Goal: Transaction & Acquisition: Purchase product/service

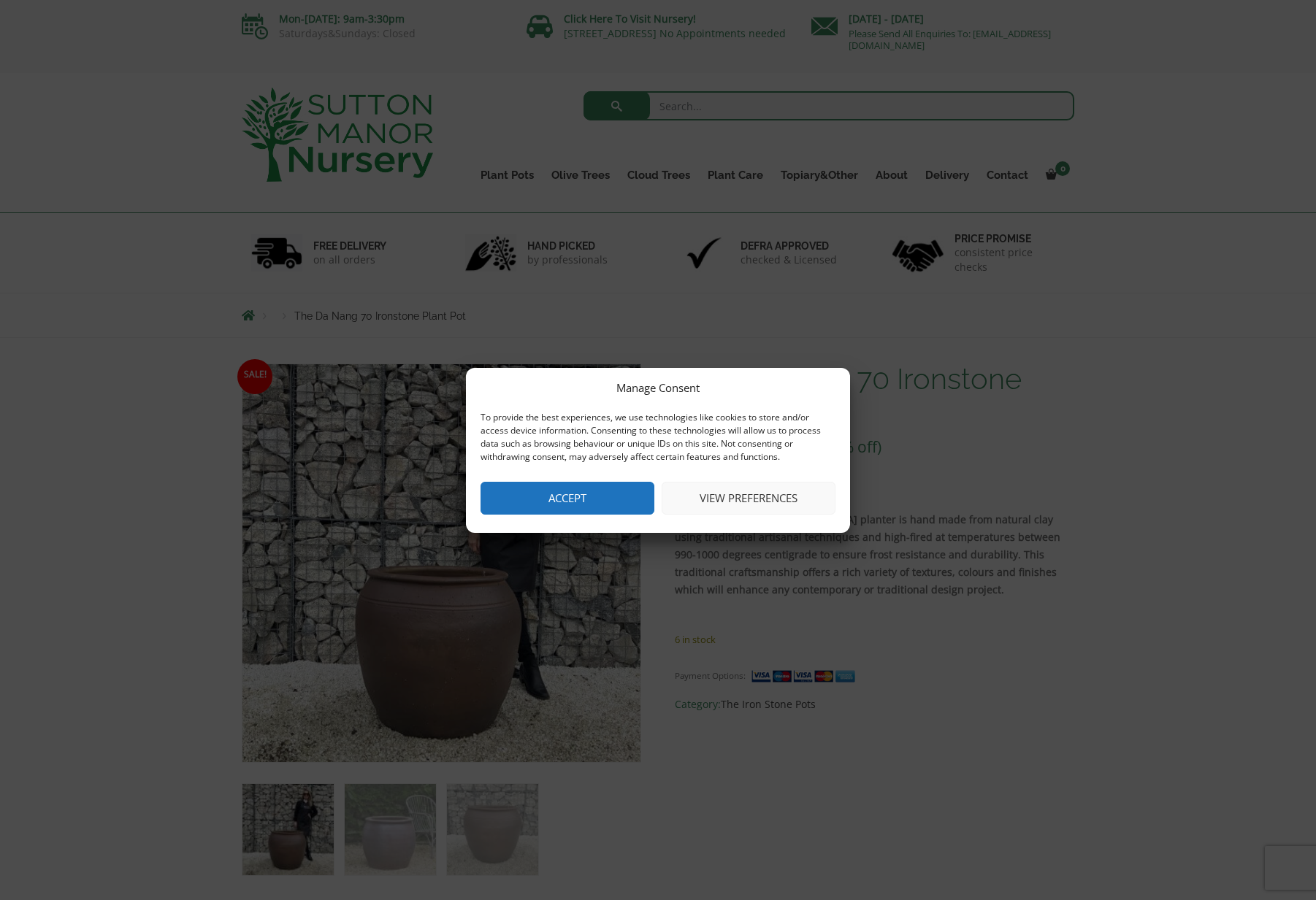
click at [587, 493] on button "Accept" at bounding box center [568, 498] width 174 height 33
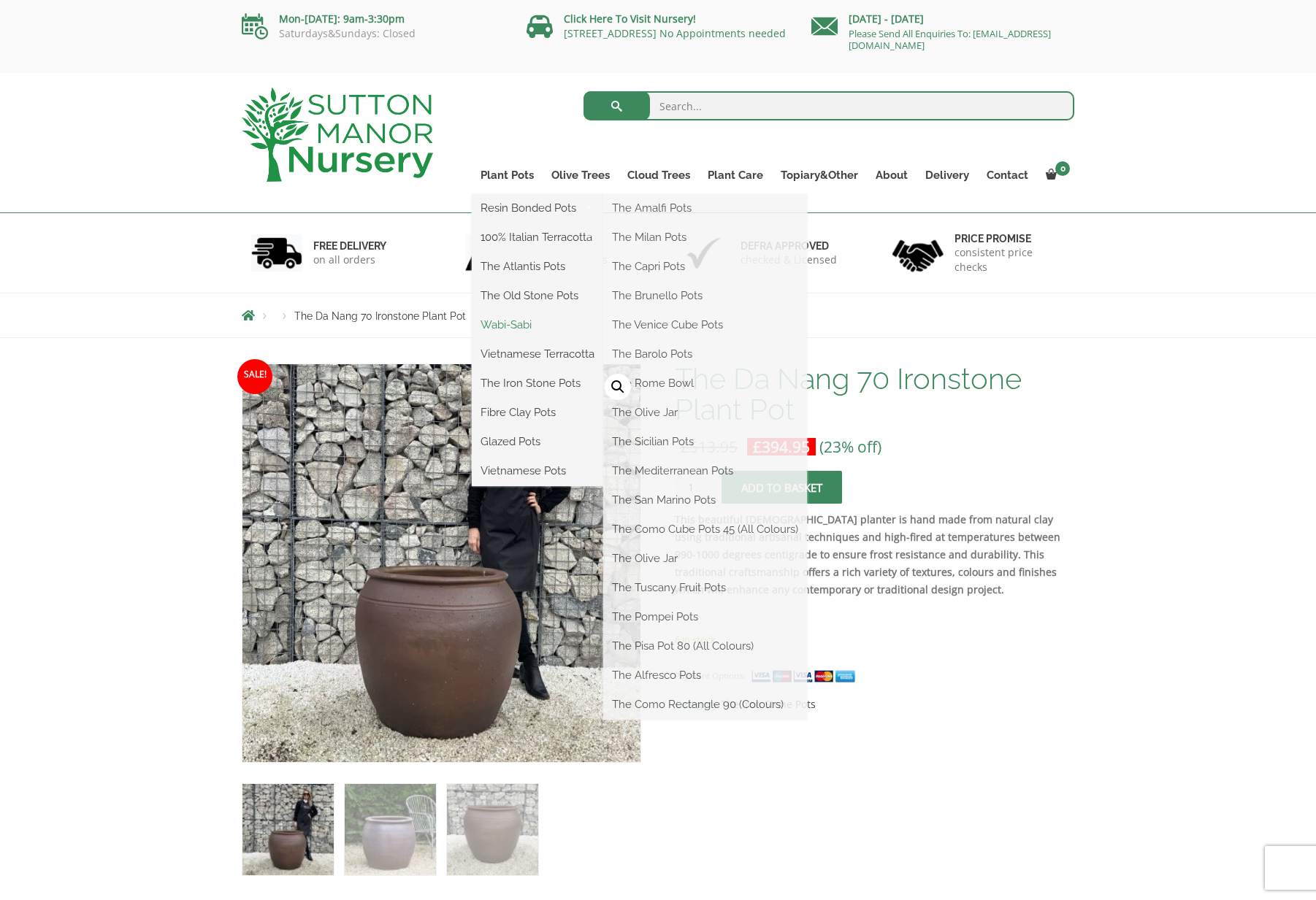
click at [528, 317] on link "Wabi-Sabi" at bounding box center [538, 325] width 132 height 22
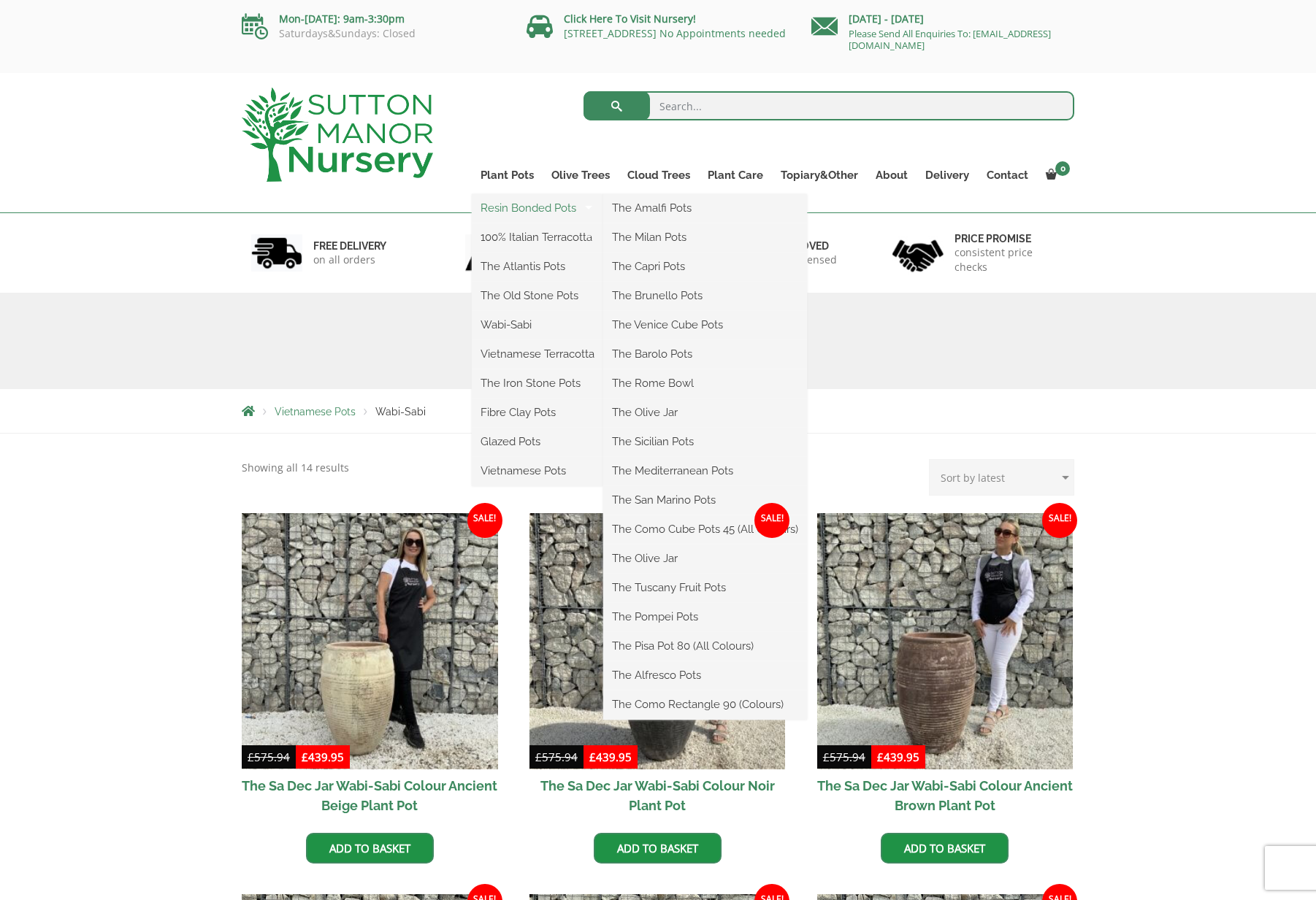
click at [524, 214] on link "Resin Bonded Pots" at bounding box center [538, 208] width 132 height 22
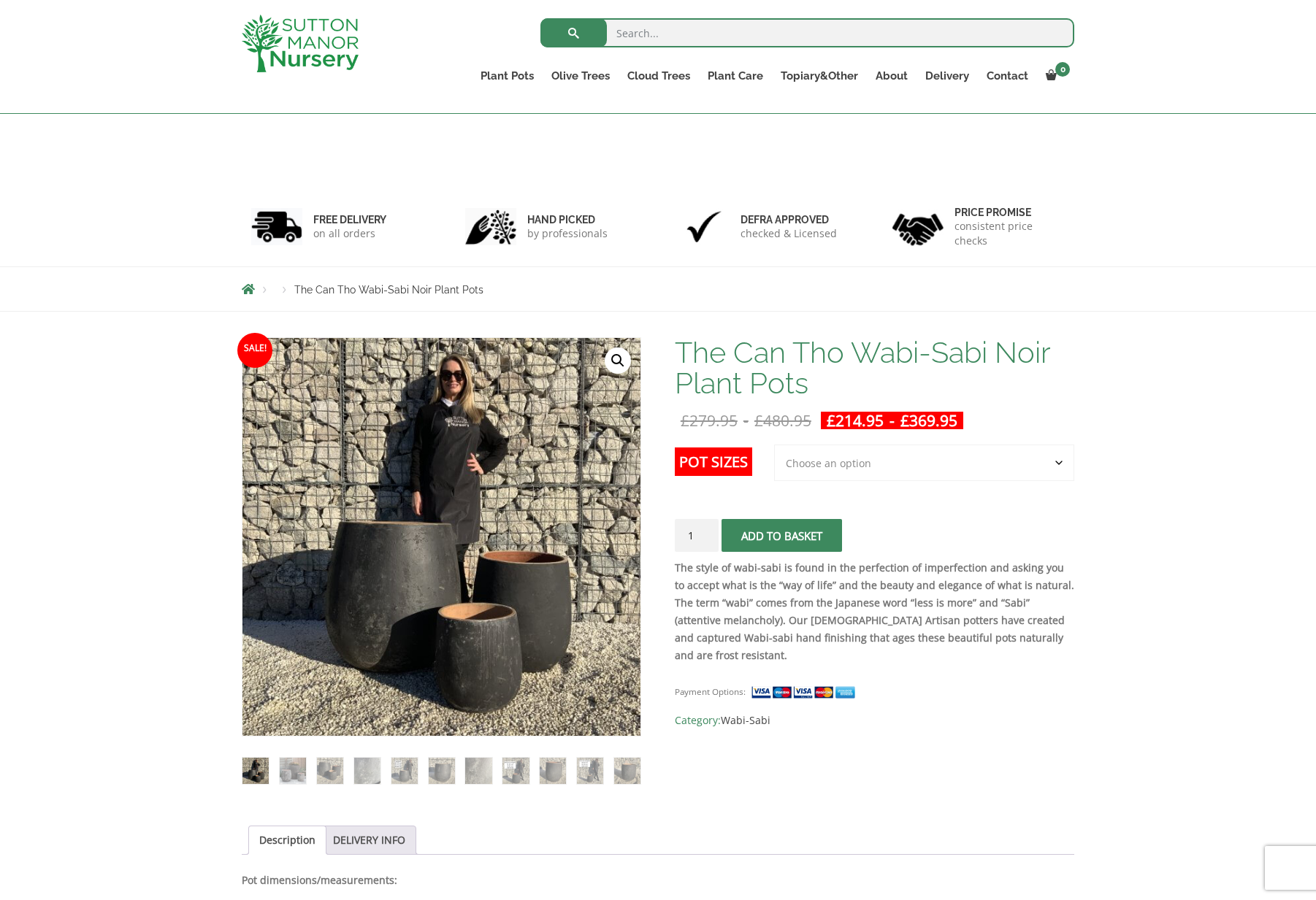
scroll to position [249, 0]
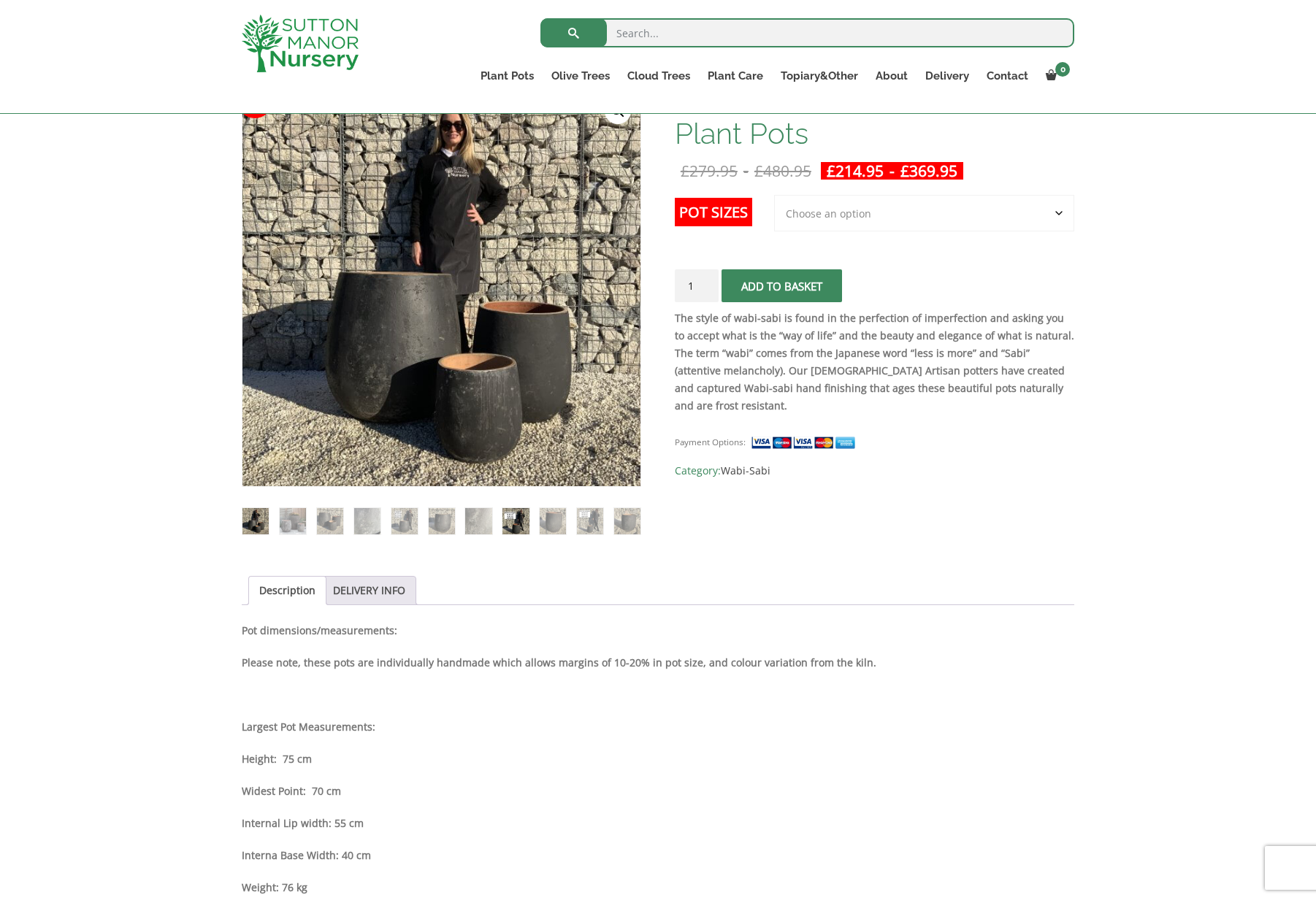
click at [518, 518] on img at bounding box center [516, 521] width 26 height 26
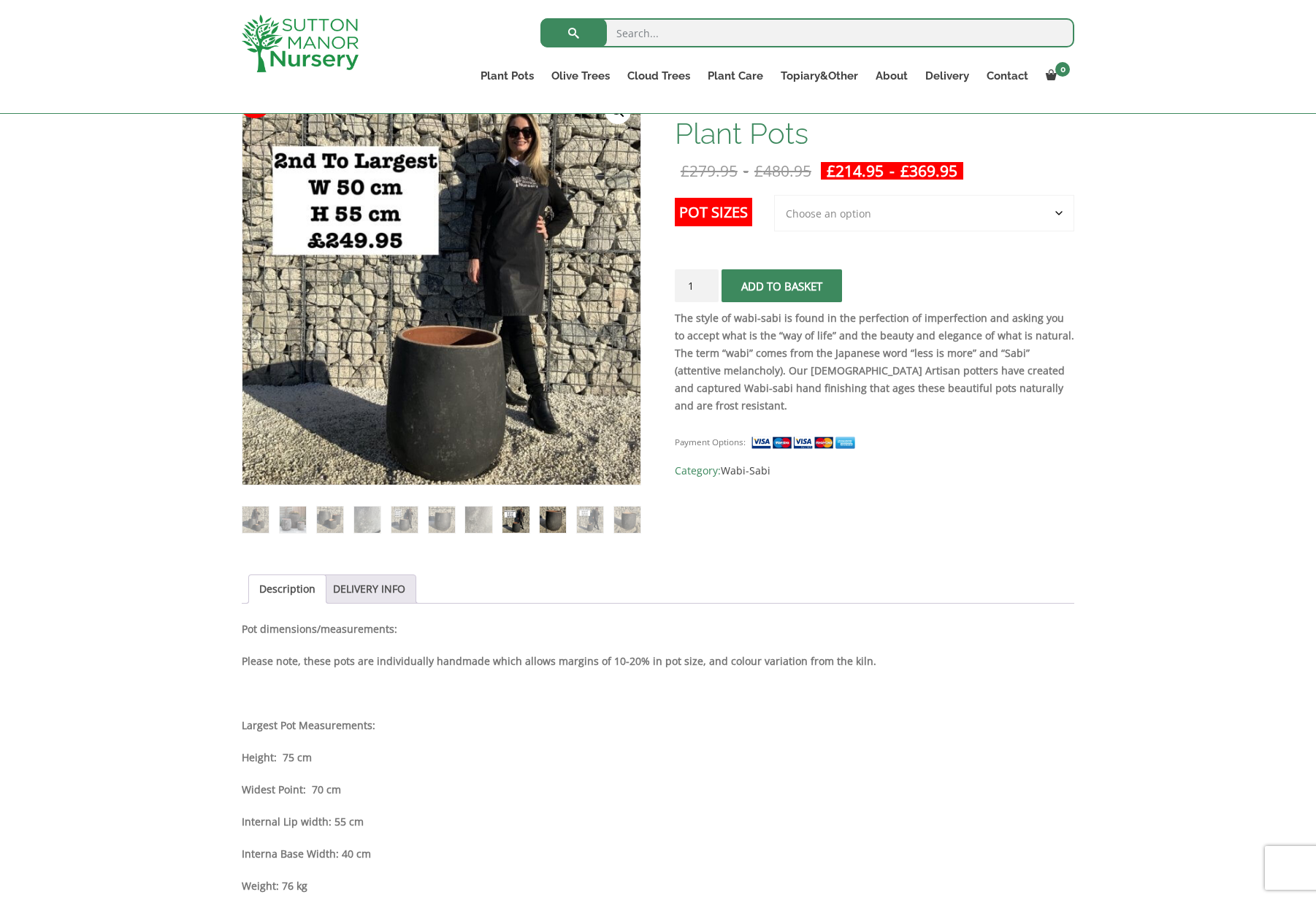
click at [542, 519] on img at bounding box center [553, 520] width 26 height 26
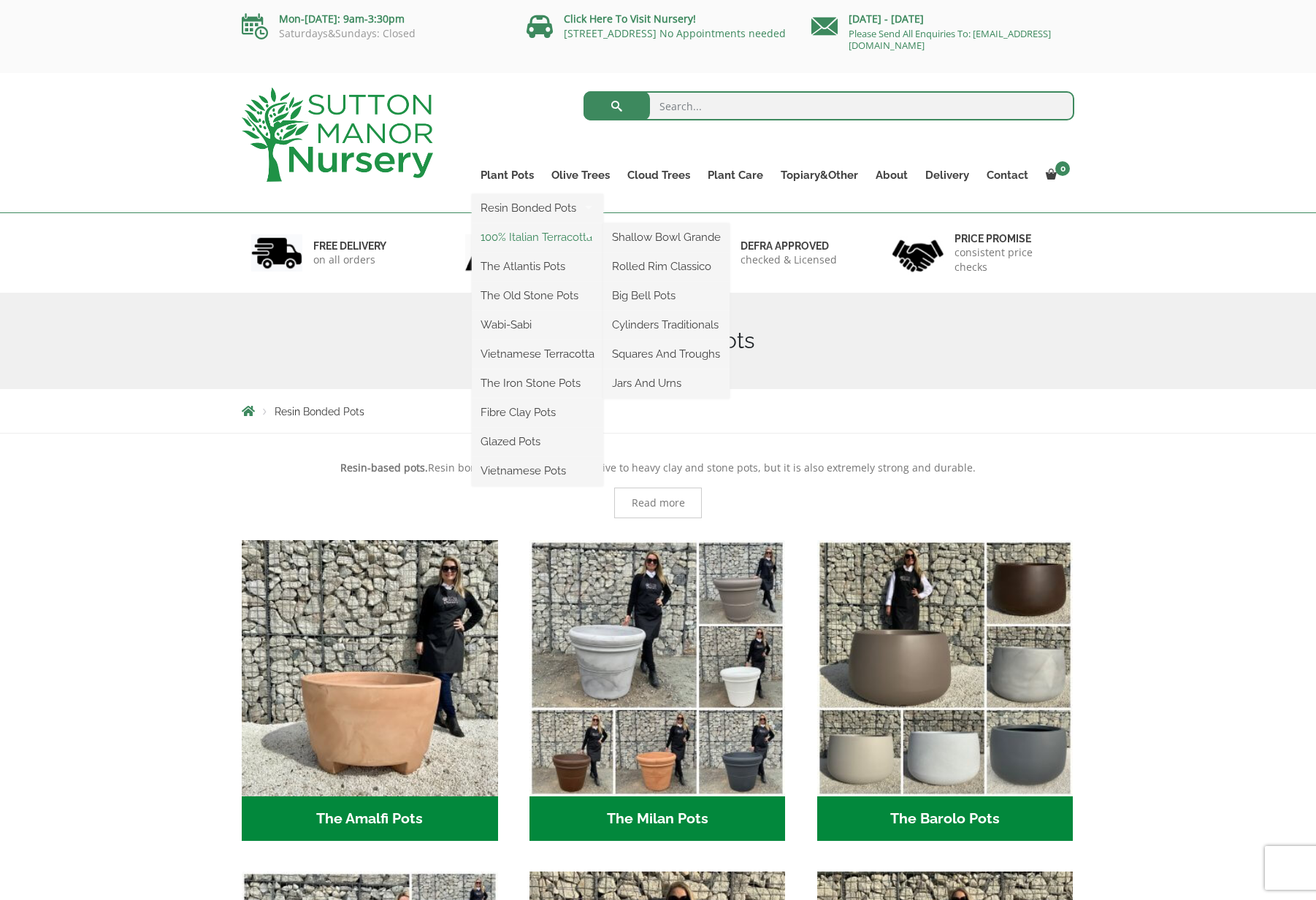
click at [520, 230] on link "100% Italian Terracotta" at bounding box center [538, 238] width 132 height 22
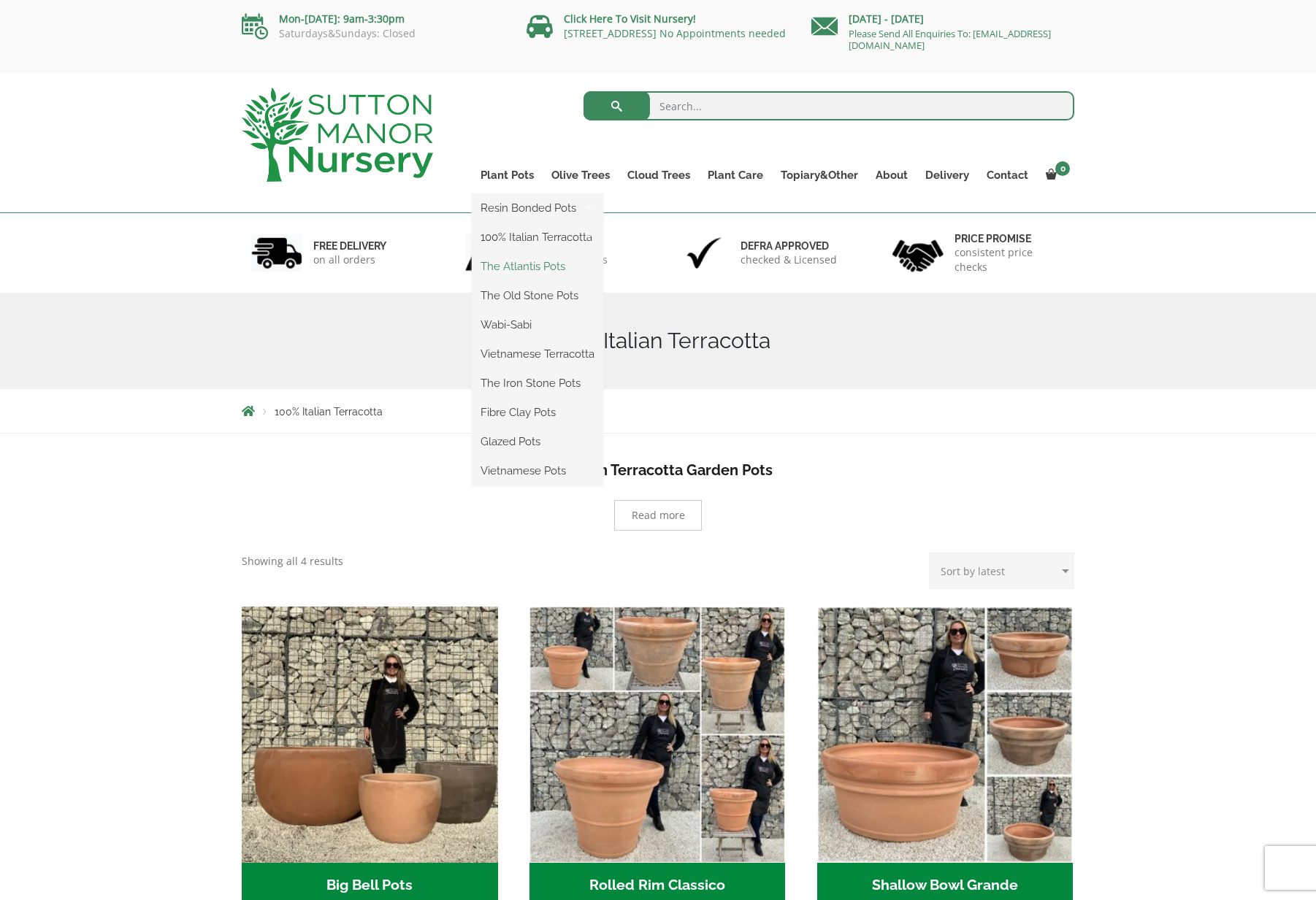
click at [507, 265] on link "The Atlantis Pots" at bounding box center [538, 266] width 132 height 22
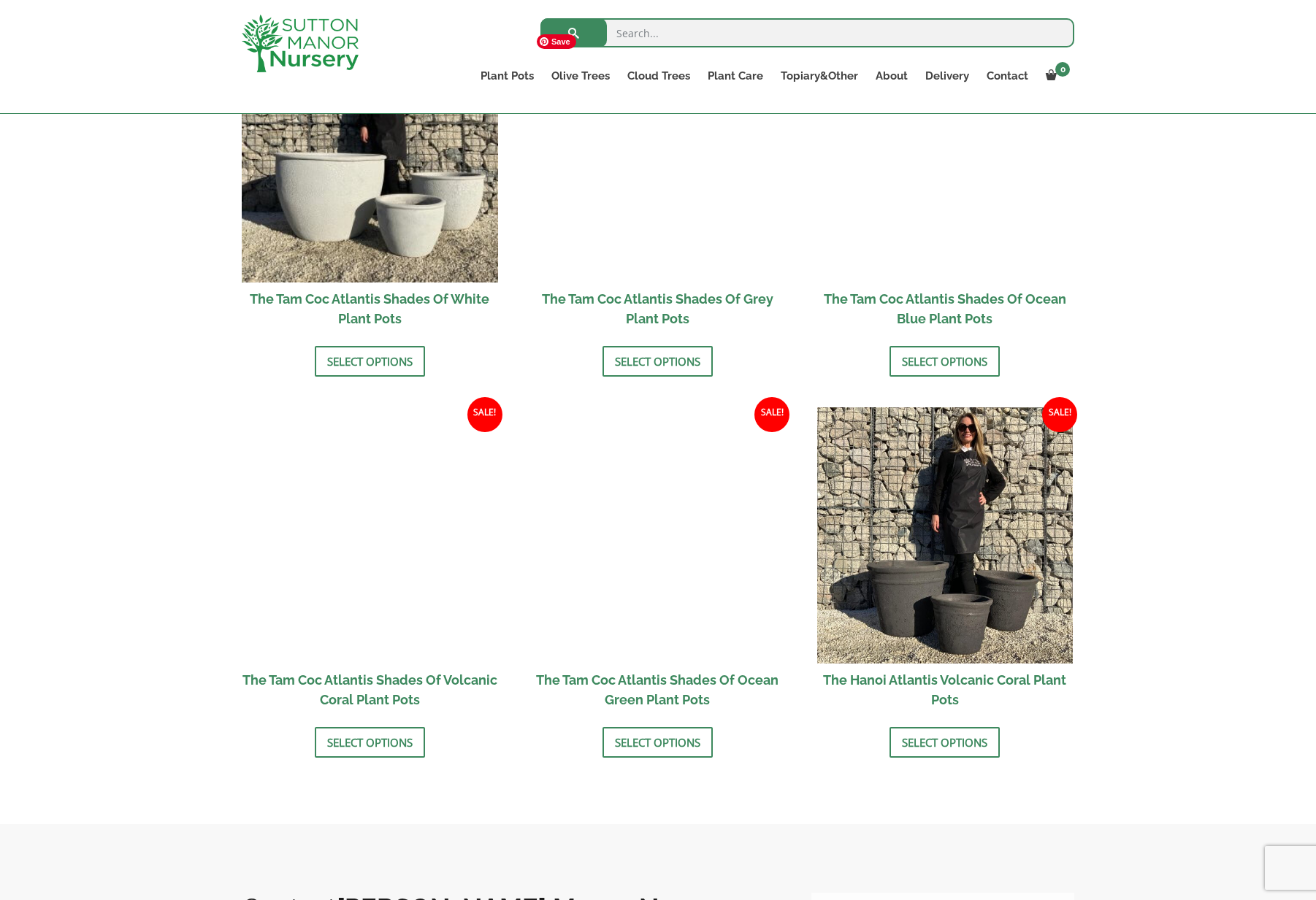
scroll to position [1262, 0]
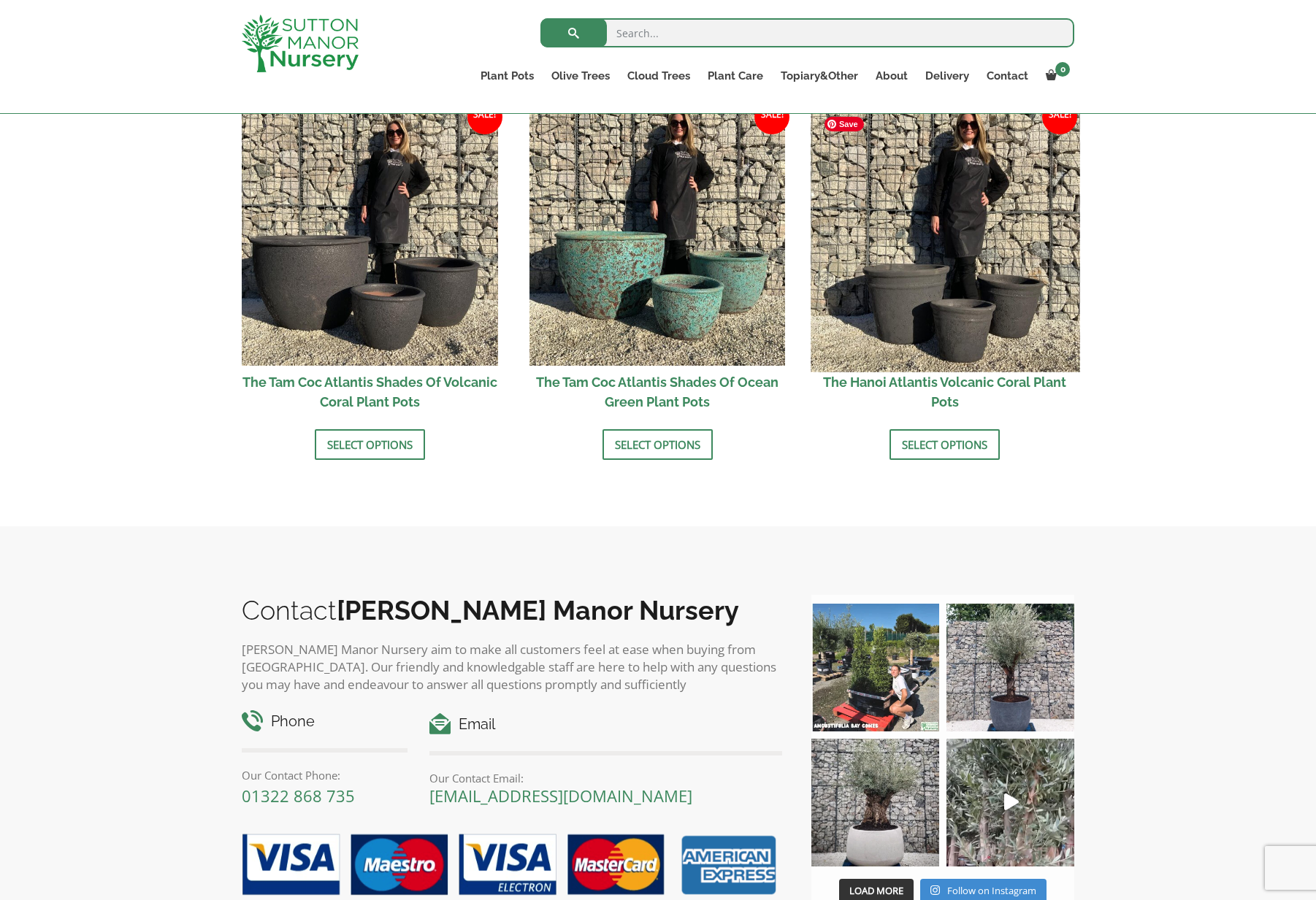
click at [898, 298] on img at bounding box center [944, 237] width 268 height 268
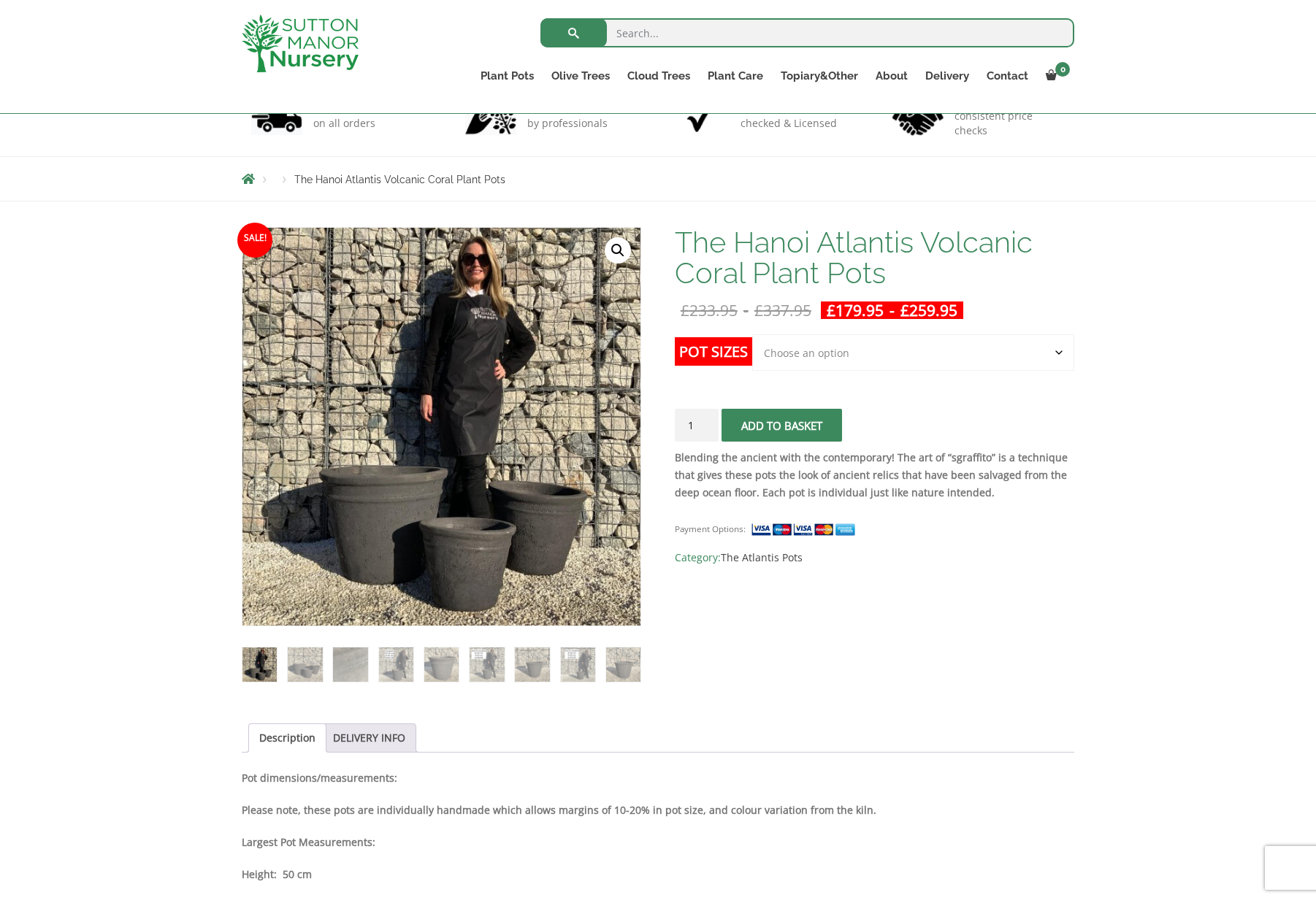
scroll to position [182, 0]
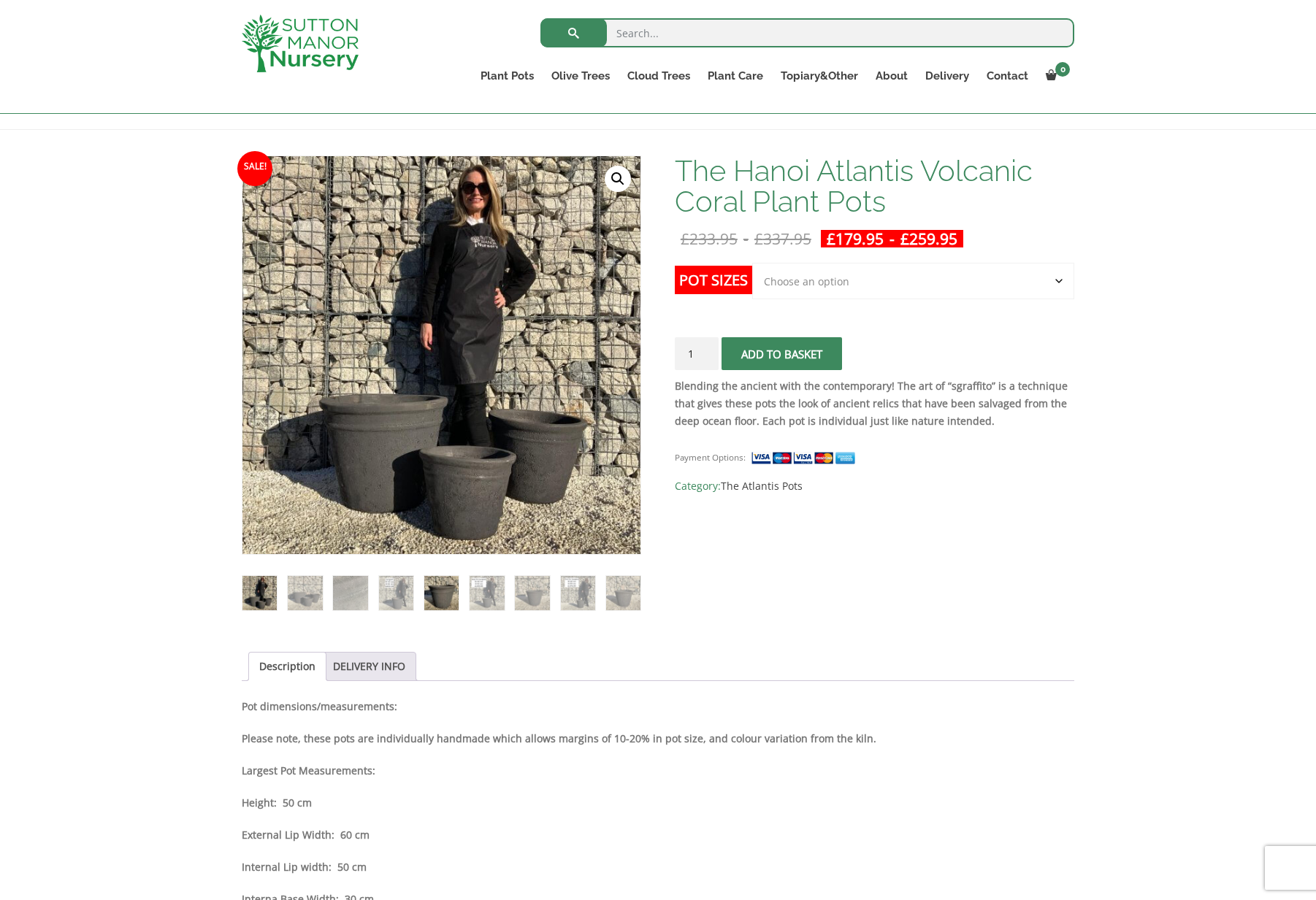
click at [454, 597] on img at bounding box center [441, 593] width 34 height 34
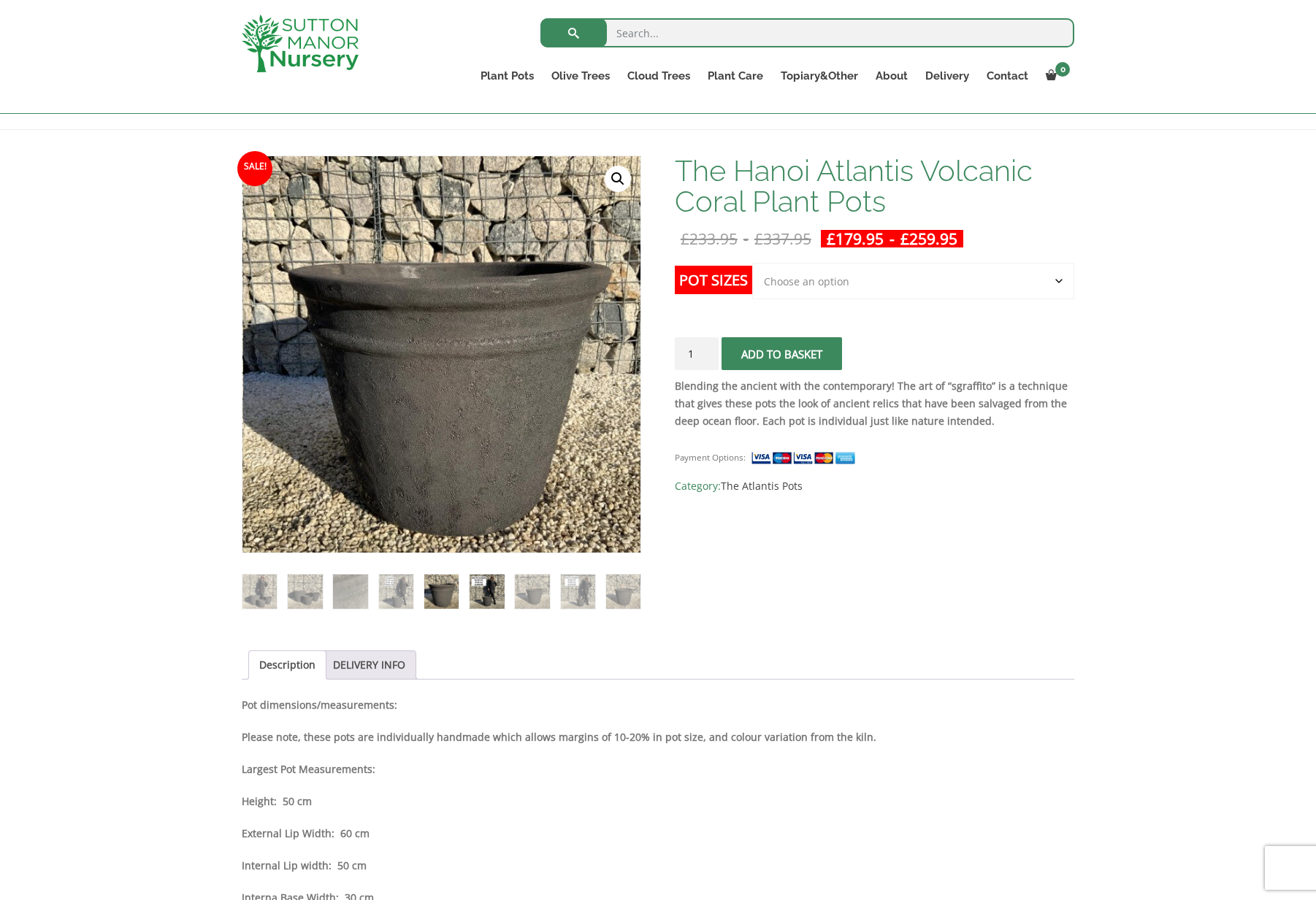
click at [483, 594] on img at bounding box center [486, 591] width 34 height 34
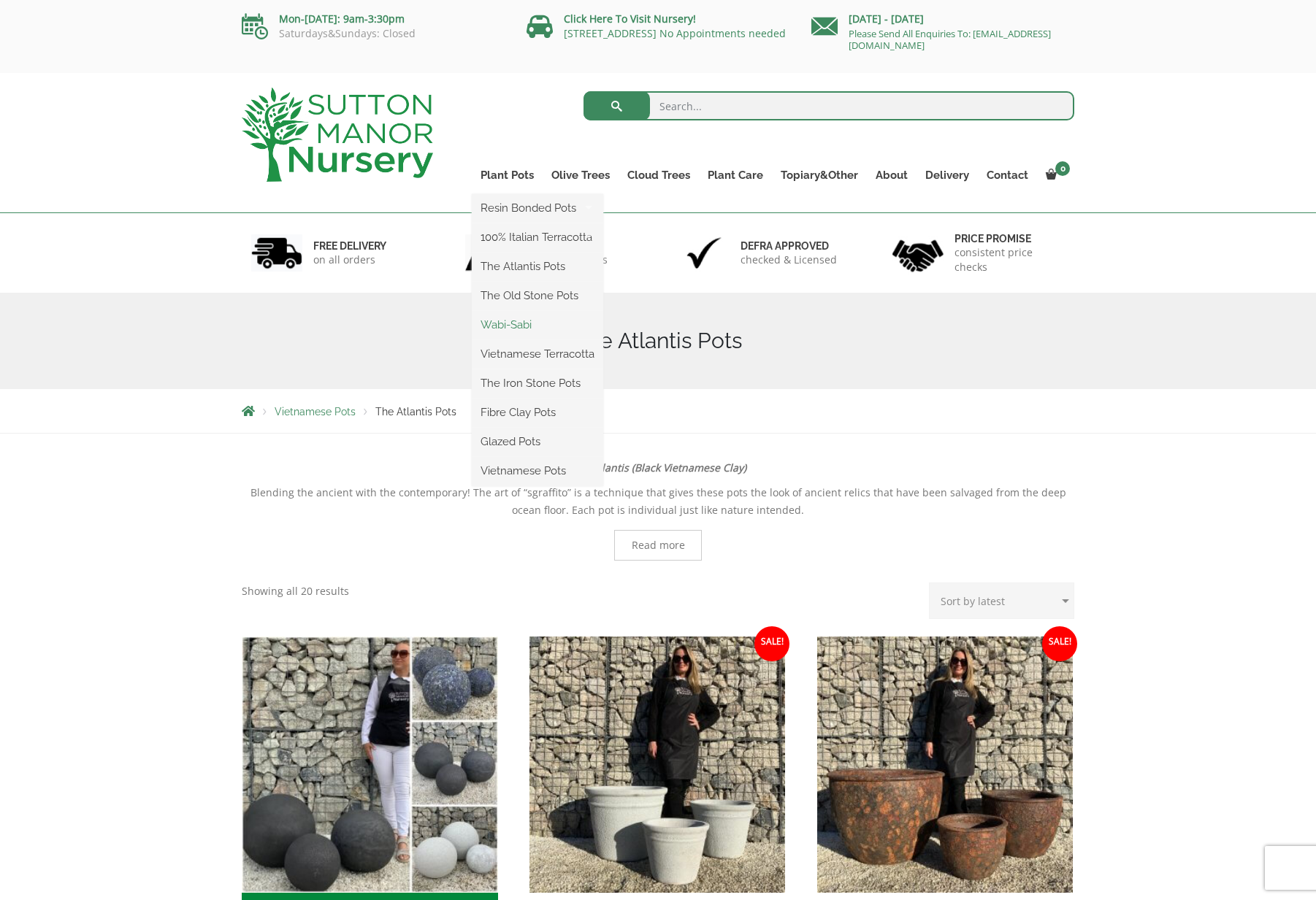
click at [520, 324] on link "Wabi-Sabi" at bounding box center [538, 325] width 132 height 22
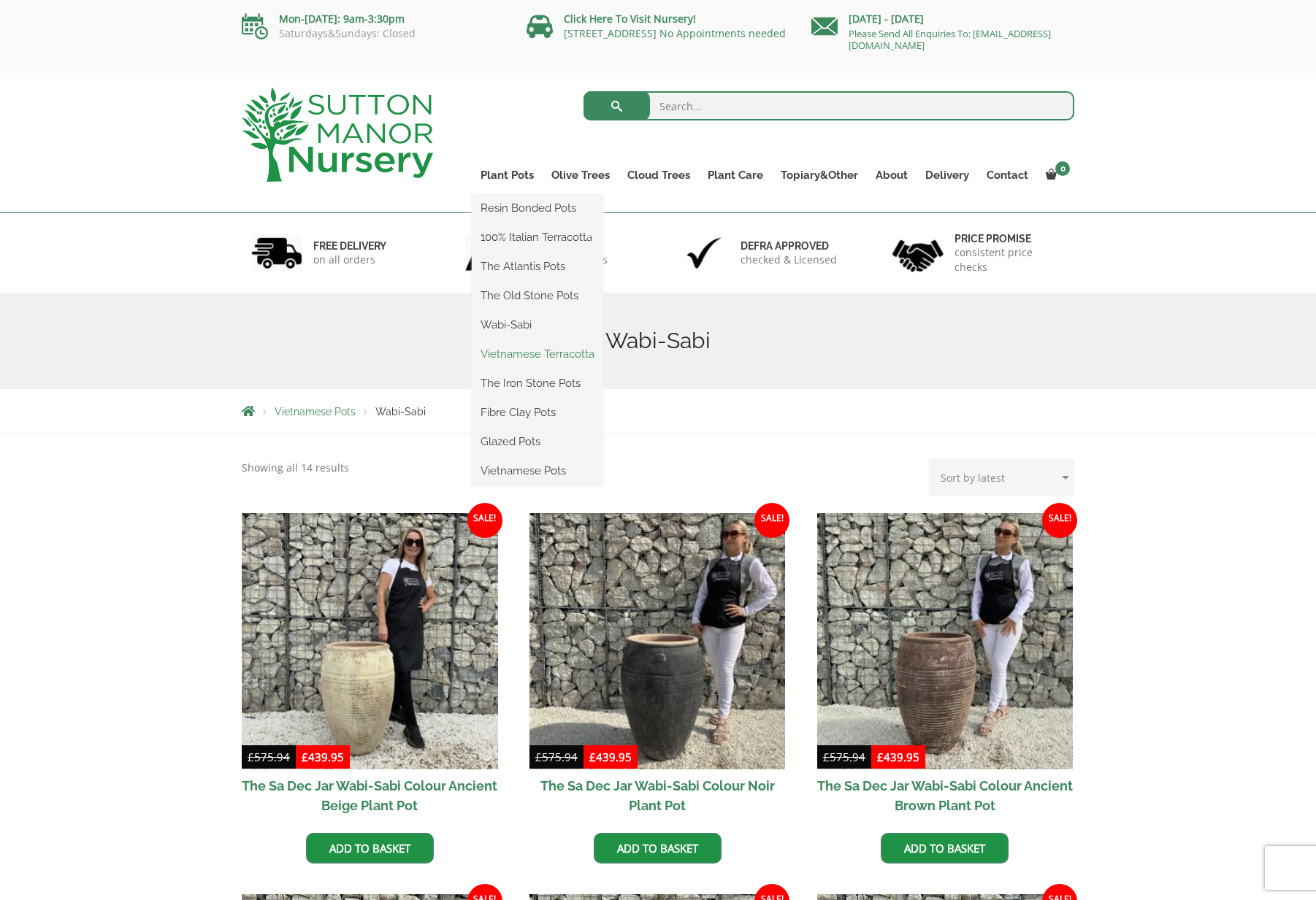
click at [516, 352] on link "Vietnamese Terracotta" at bounding box center [538, 354] width 132 height 22
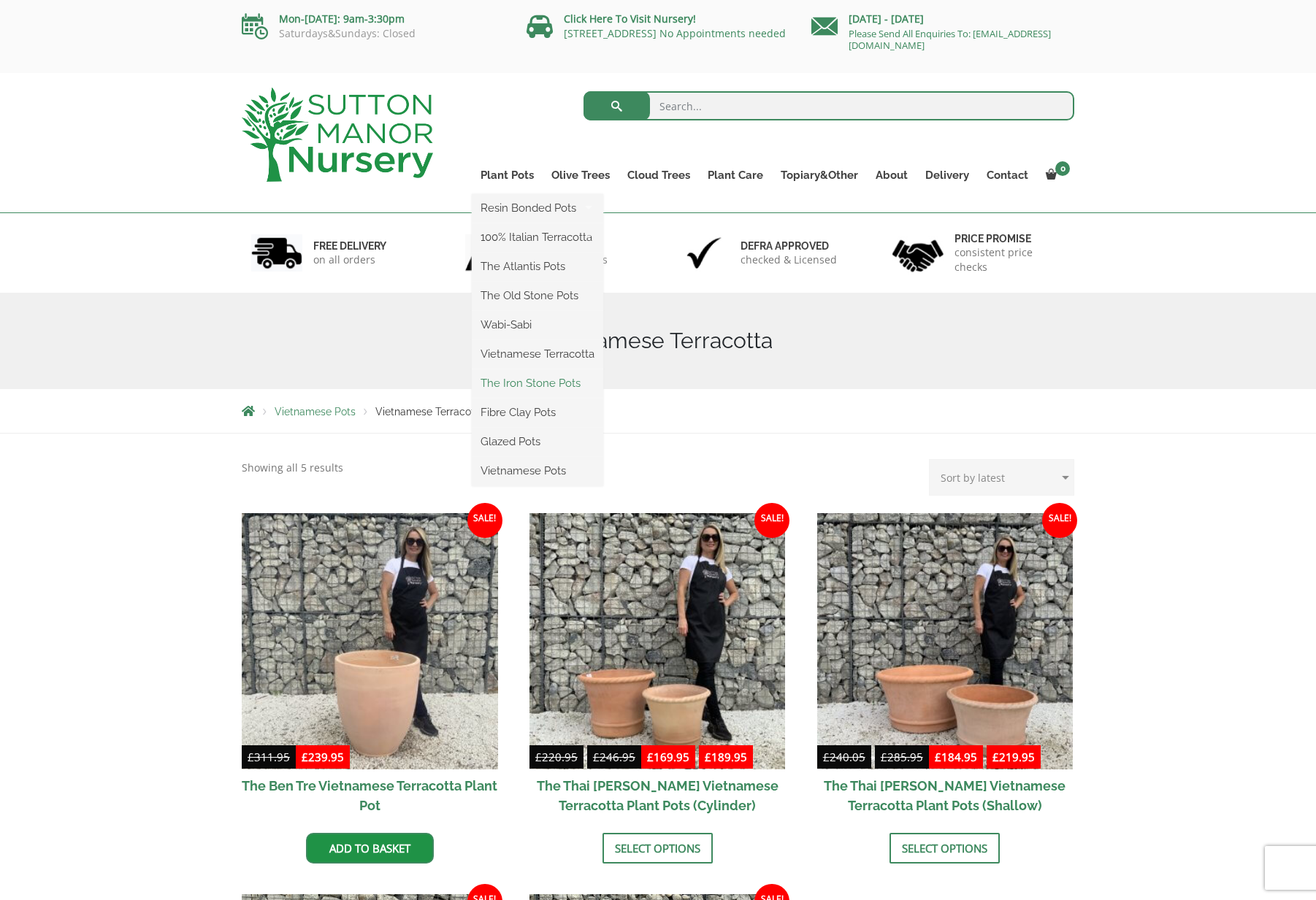
click at [511, 384] on link "The Iron Stone Pots" at bounding box center [538, 383] width 132 height 22
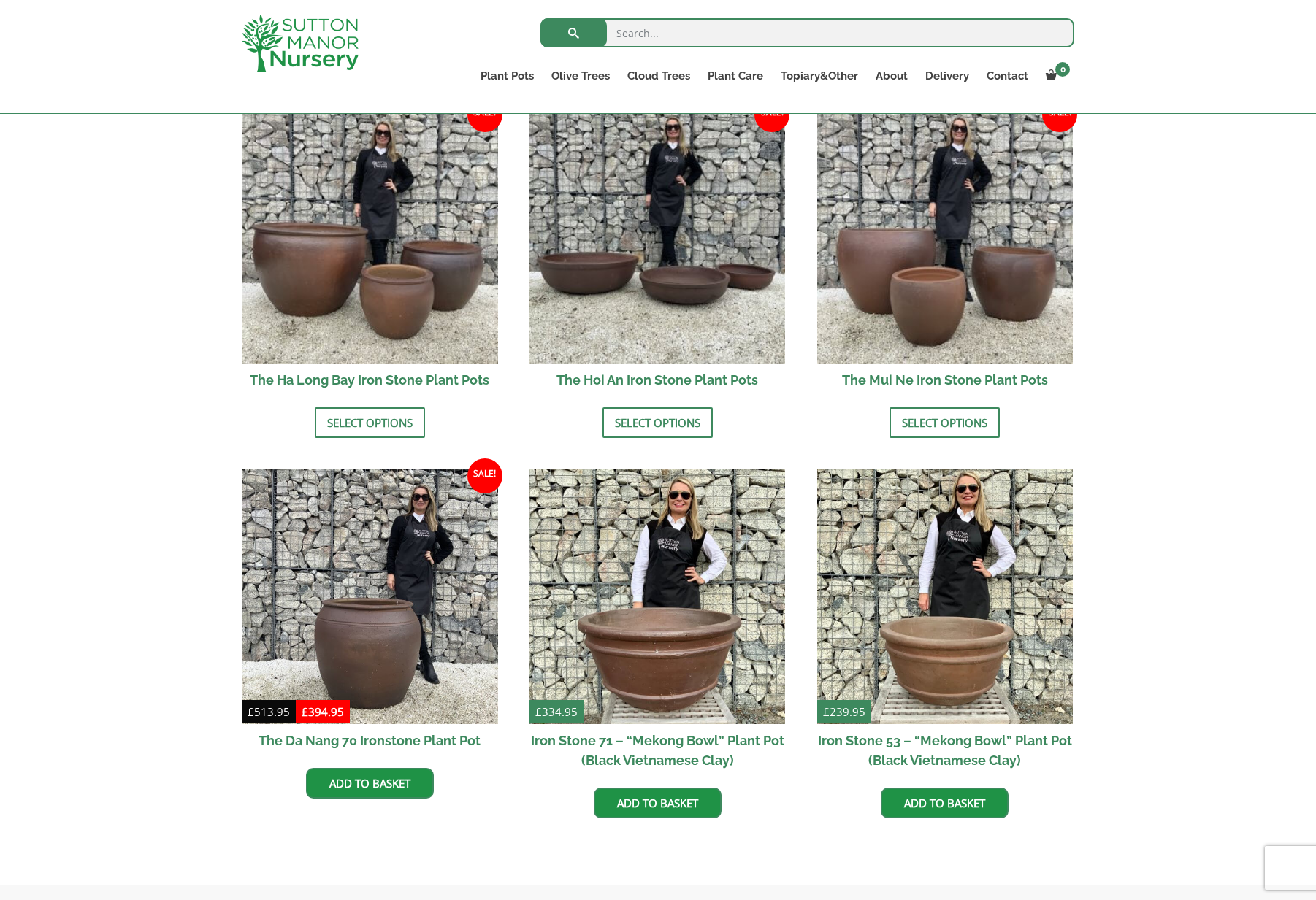
scroll to position [529, 0]
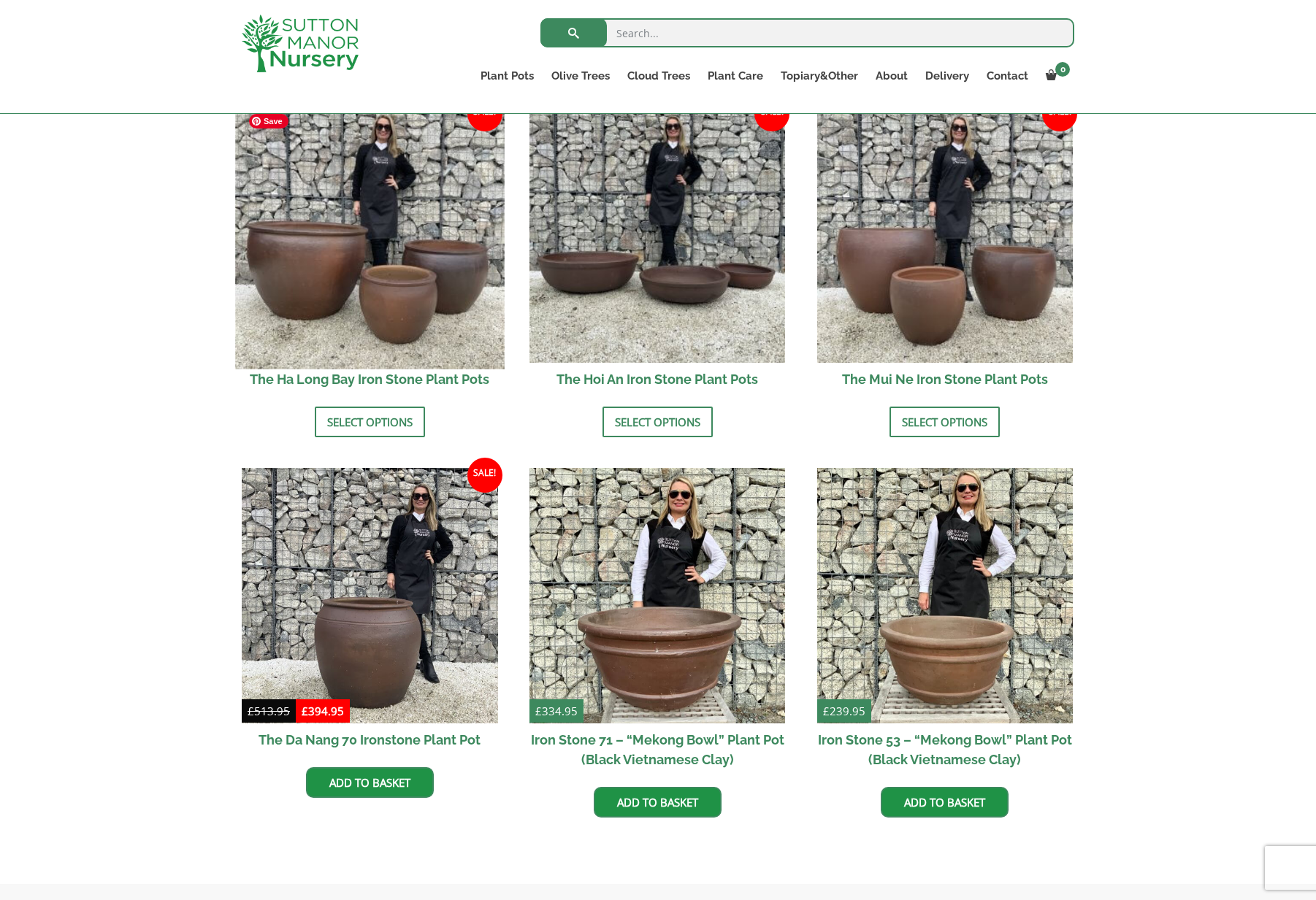
click at [400, 243] on img at bounding box center [369, 234] width 268 height 268
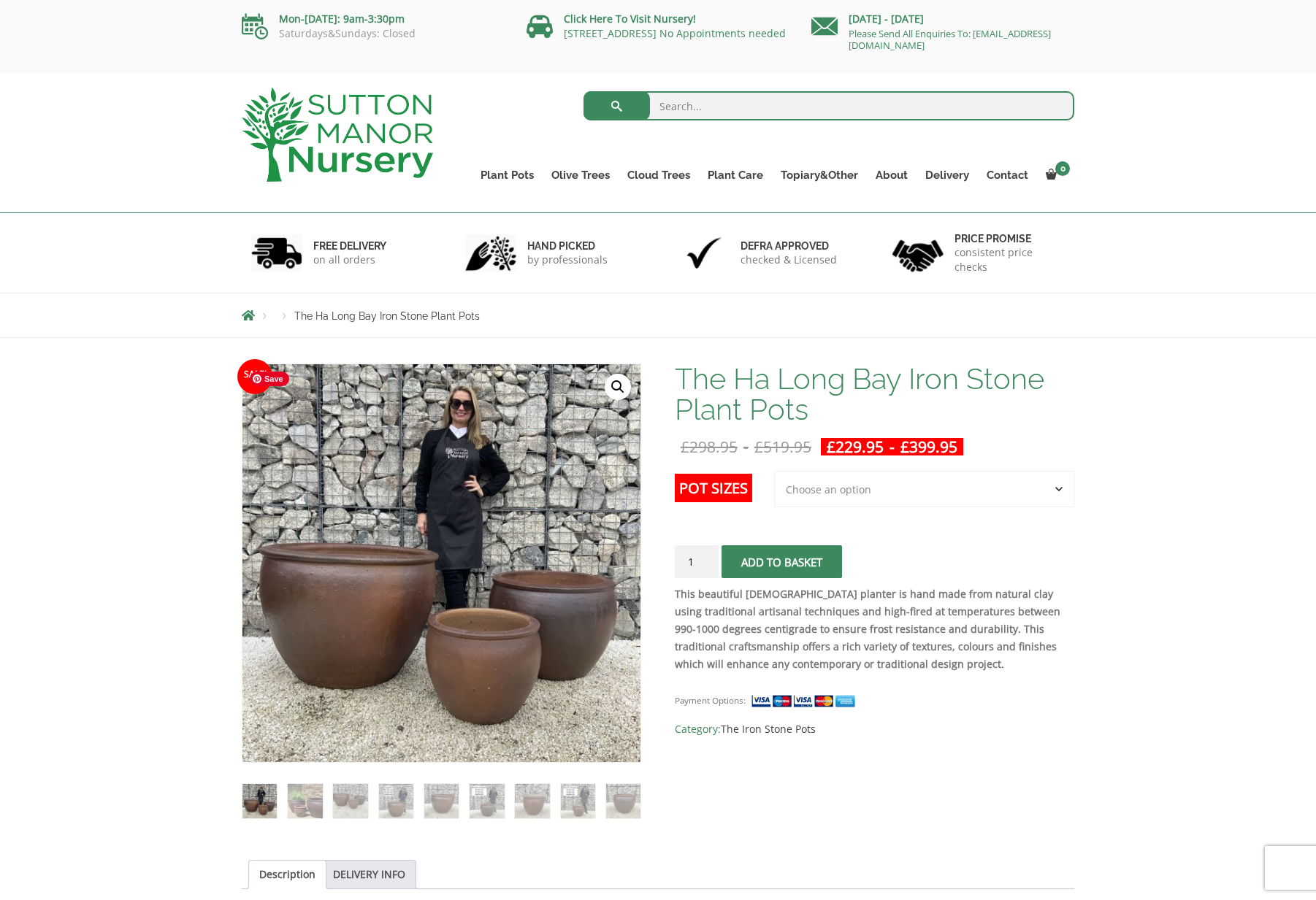
scroll to position [268, 0]
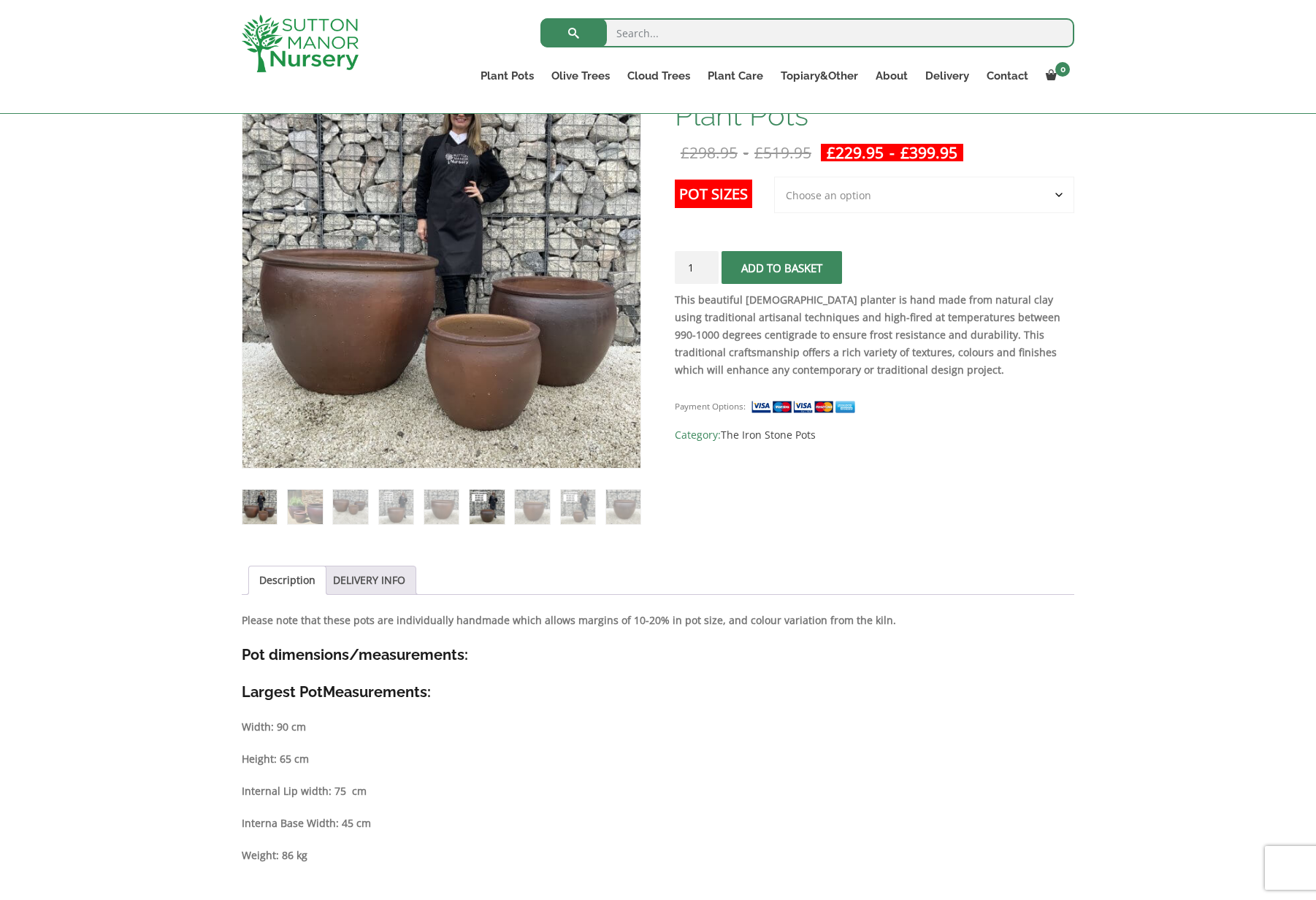
click at [488, 504] on img at bounding box center [486, 507] width 34 height 34
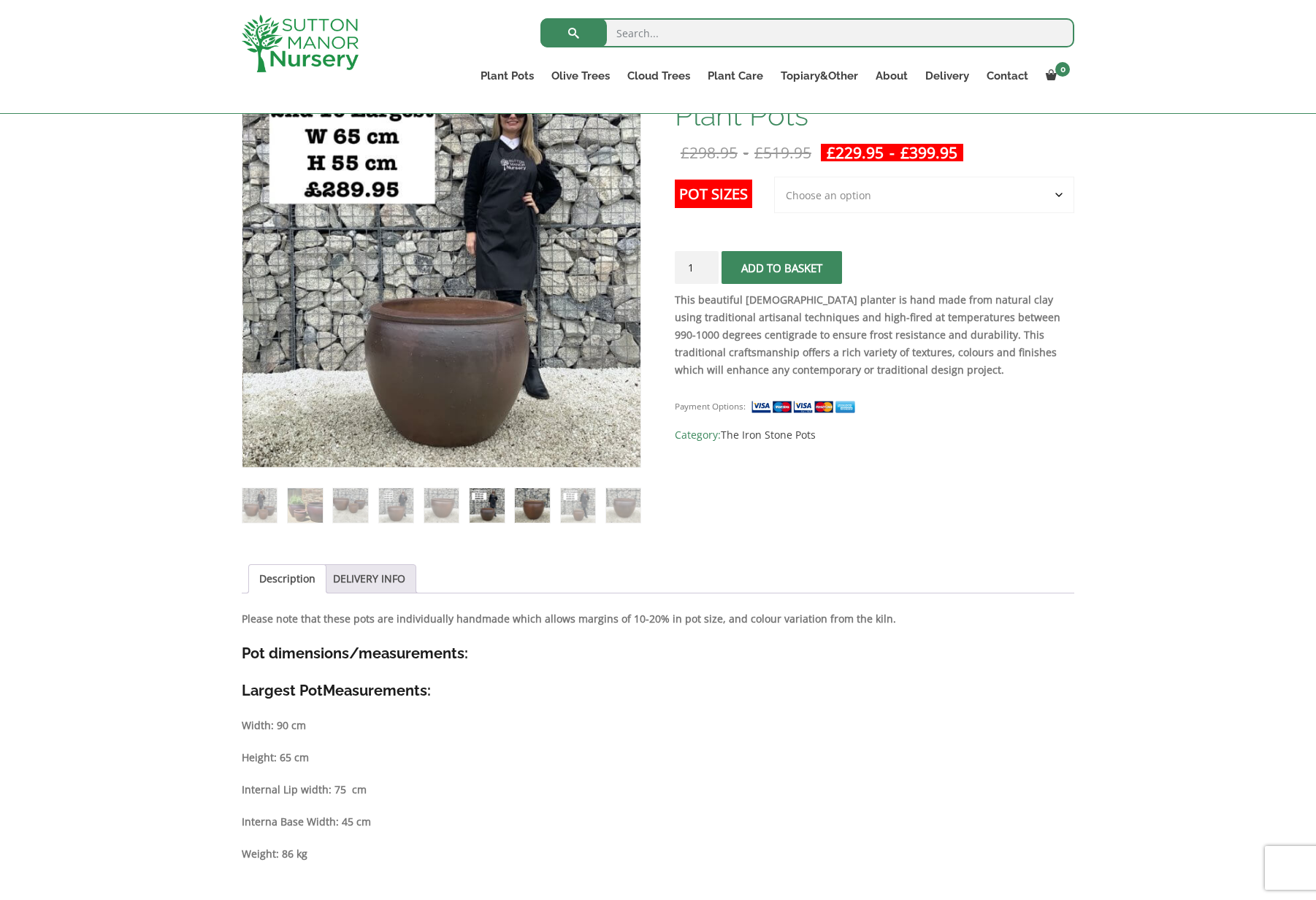
click at [525, 508] on img at bounding box center [532, 505] width 34 height 34
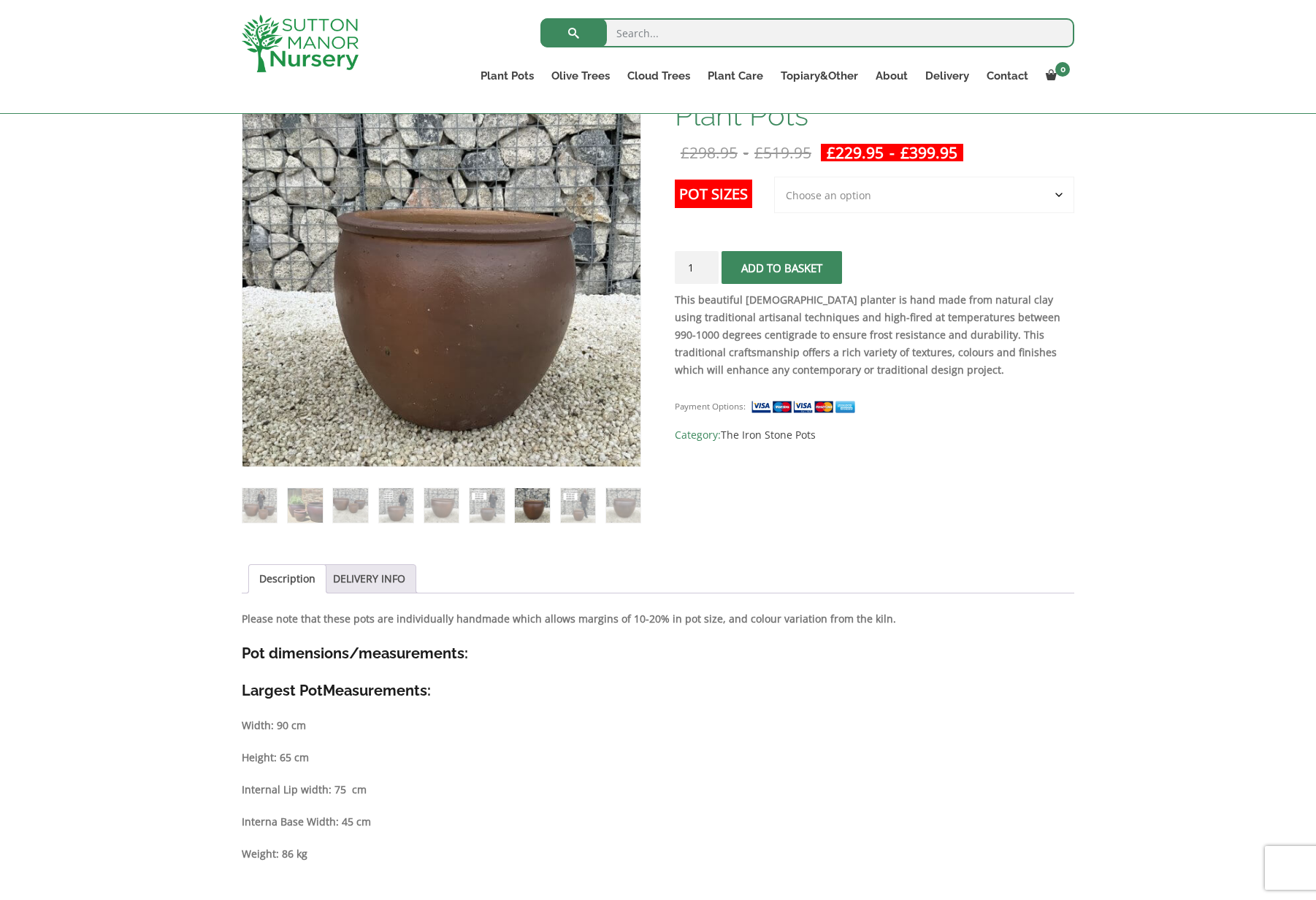
click at [556, 510] on ol at bounding box center [441, 495] width 399 height 56
click at [819, 210] on select "Choose an option 3rd to Largest Pot In The Picture 2nd to Largest Pot In The Pi…" at bounding box center [924, 195] width 300 height 37
click at [590, 500] on img at bounding box center [578, 505] width 34 height 34
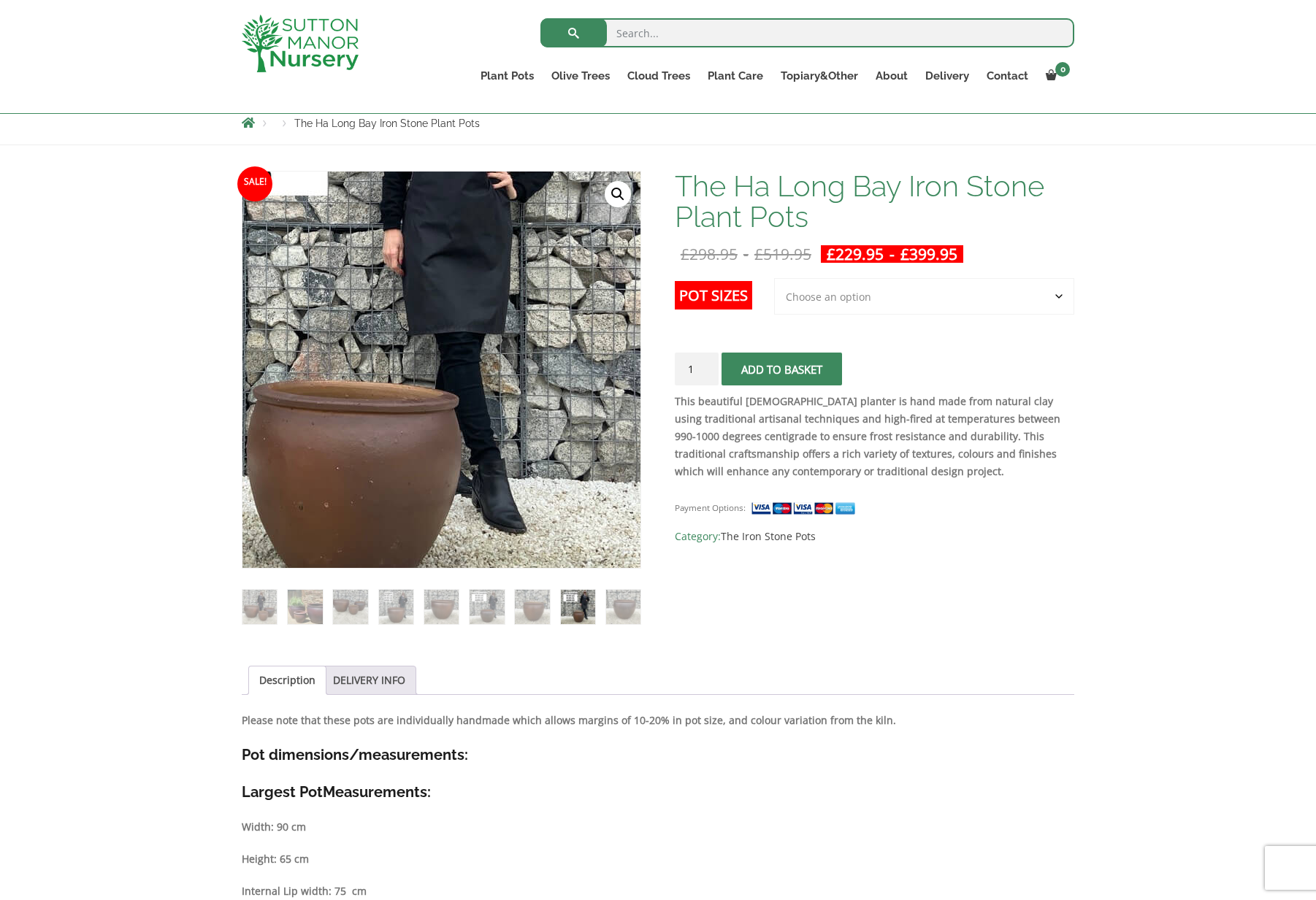
scroll to position [134, 0]
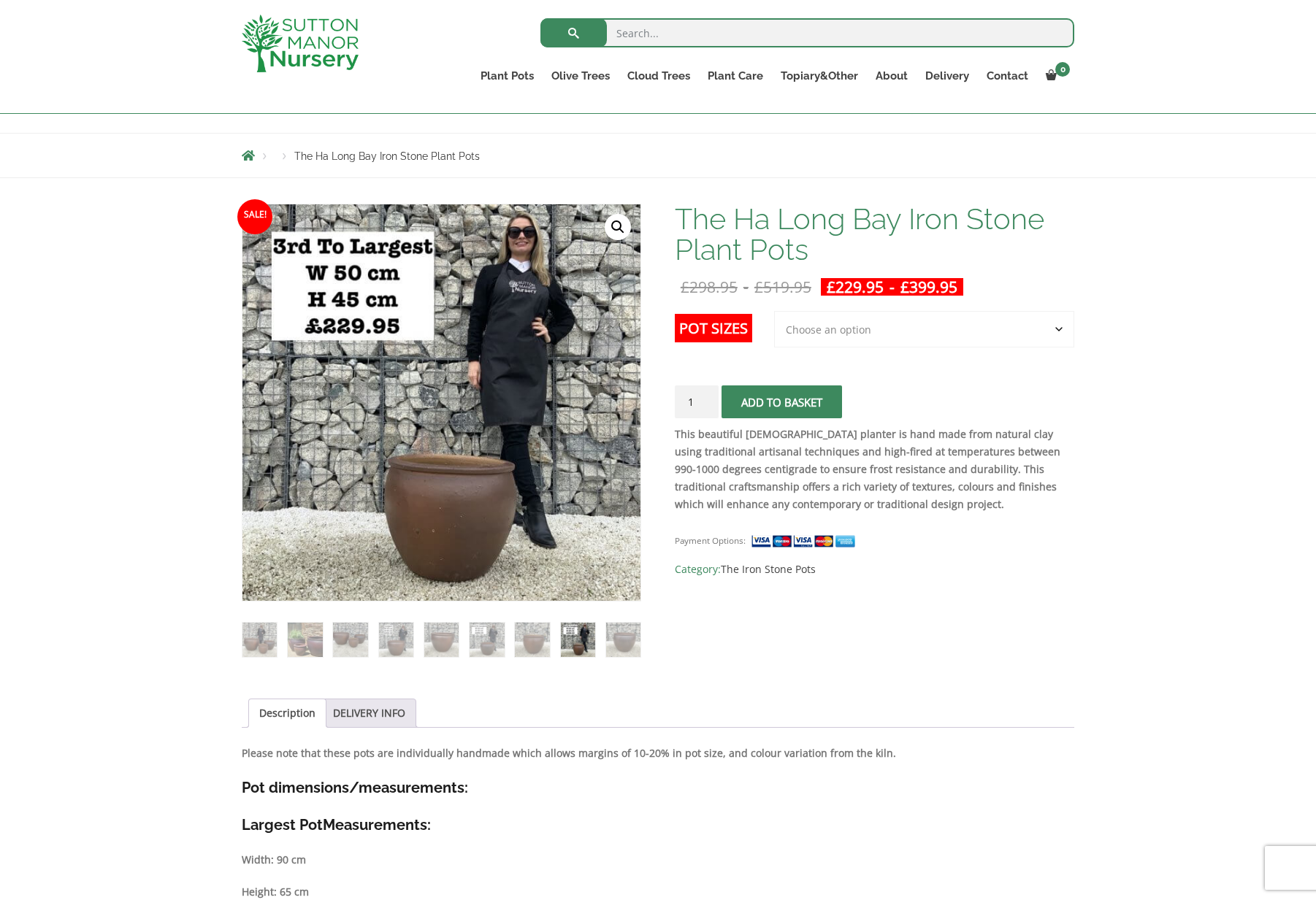
click at [813, 346] on select "Choose an option 3rd to Largest Pot In The Picture 2nd to Largest Pot In The Pi…" at bounding box center [924, 329] width 300 height 37
click at [775, 311] on select "Choose an option 3rd to Largest Pot In The Picture 2nd to Largest Pot In The Pi…" at bounding box center [924, 329] width 300 height 37
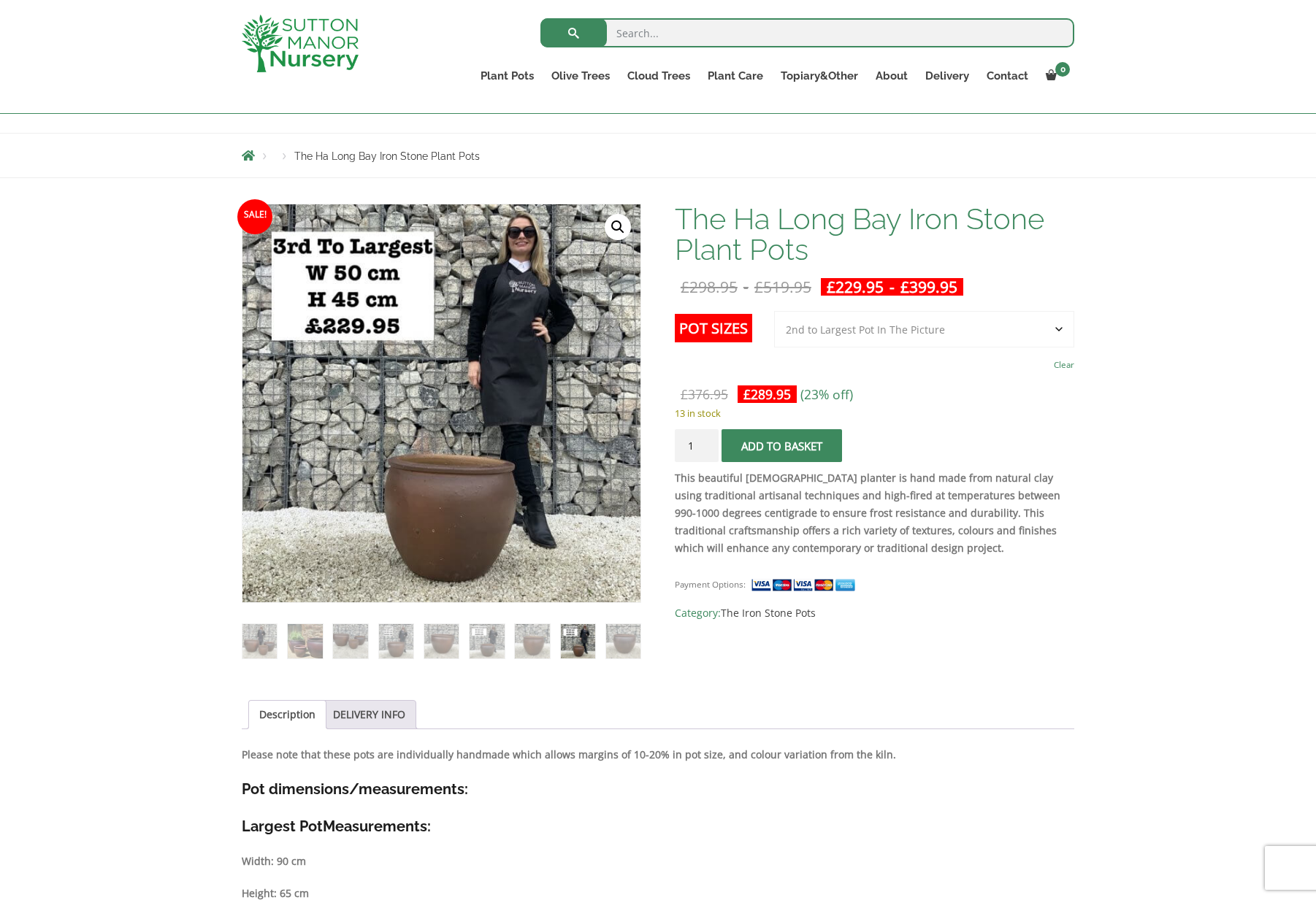
click at [810, 318] on select "Choose an option 3rd to Largest Pot In The Picture 2nd to Largest Pot In The Pi…" at bounding box center [924, 329] width 300 height 37
click at [775, 311] on select "Choose an option 3rd to Largest Pot In The Picture 2nd to Largest Pot In The Pi…" at bounding box center [924, 329] width 300 height 37
select select "3rd to Largest Pot In The Picture"
drag, startPoint x: 594, startPoint y: 635, endPoint x: 617, endPoint y: 640, distance: 23.5
click at [595, 635] on img at bounding box center [578, 641] width 34 height 34
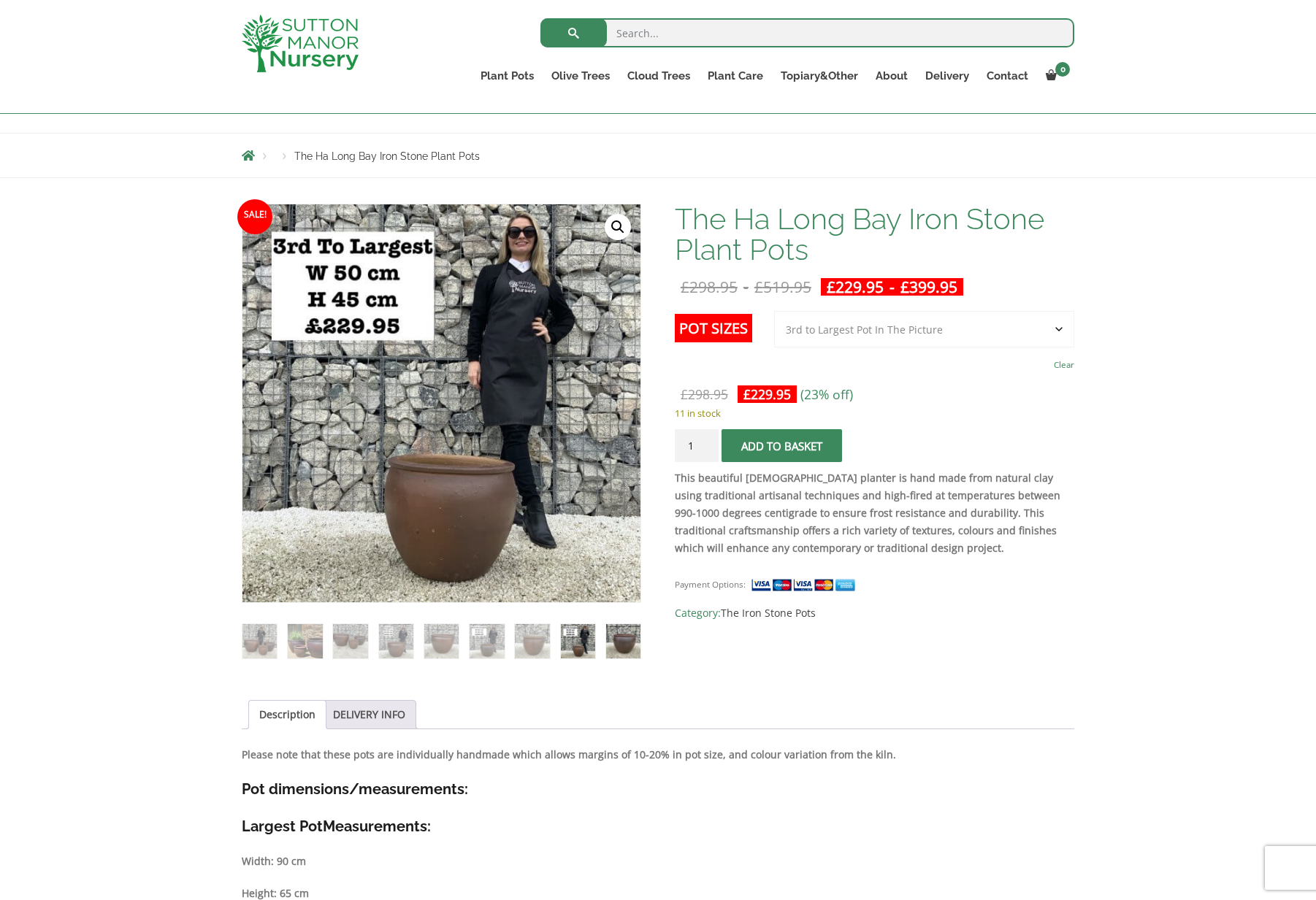
click at [617, 640] on img at bounding box center [623, 641] width 34 height 34
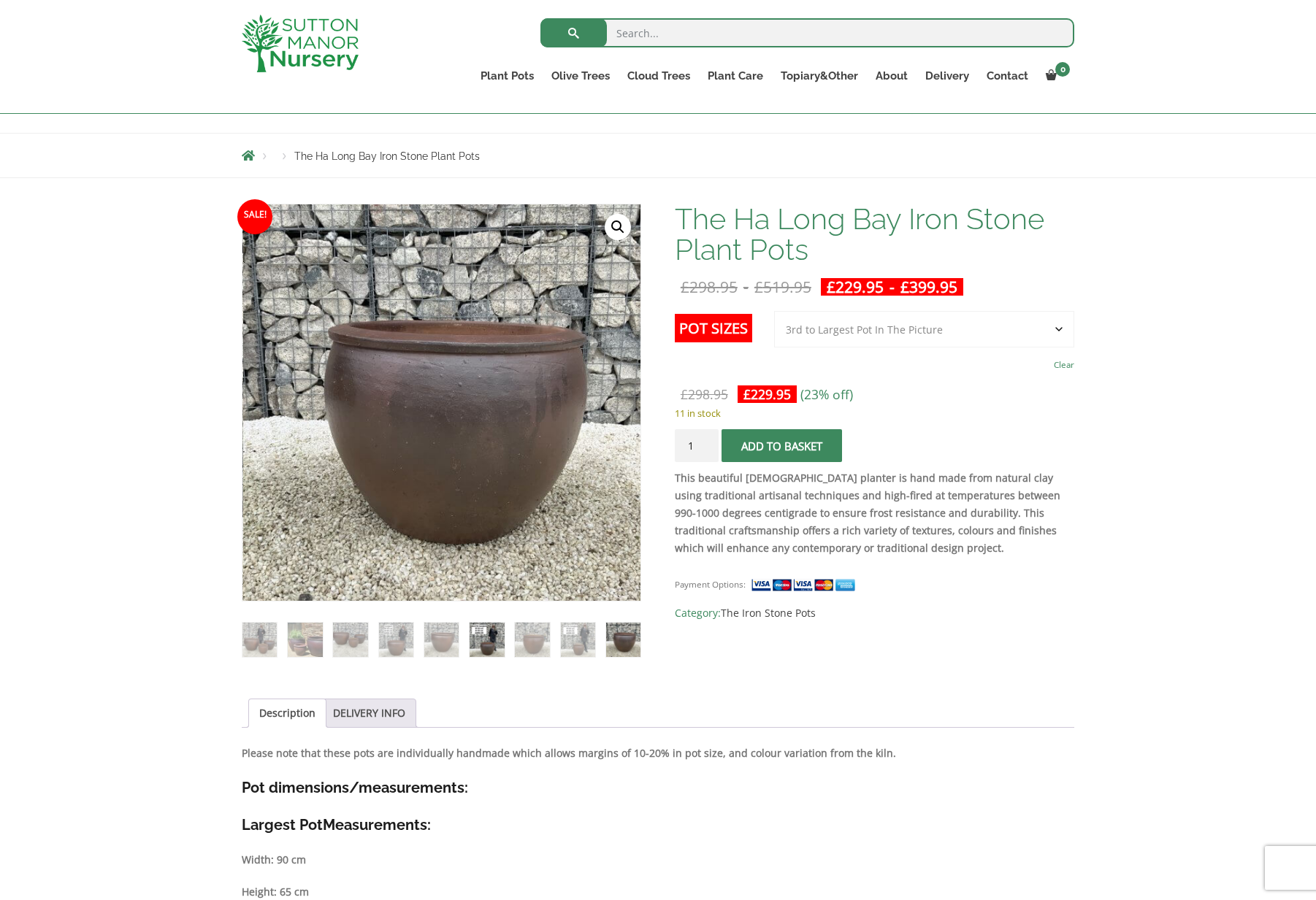
click at [475, 640] on img at bounding box center [486, 640] width 34 height 34
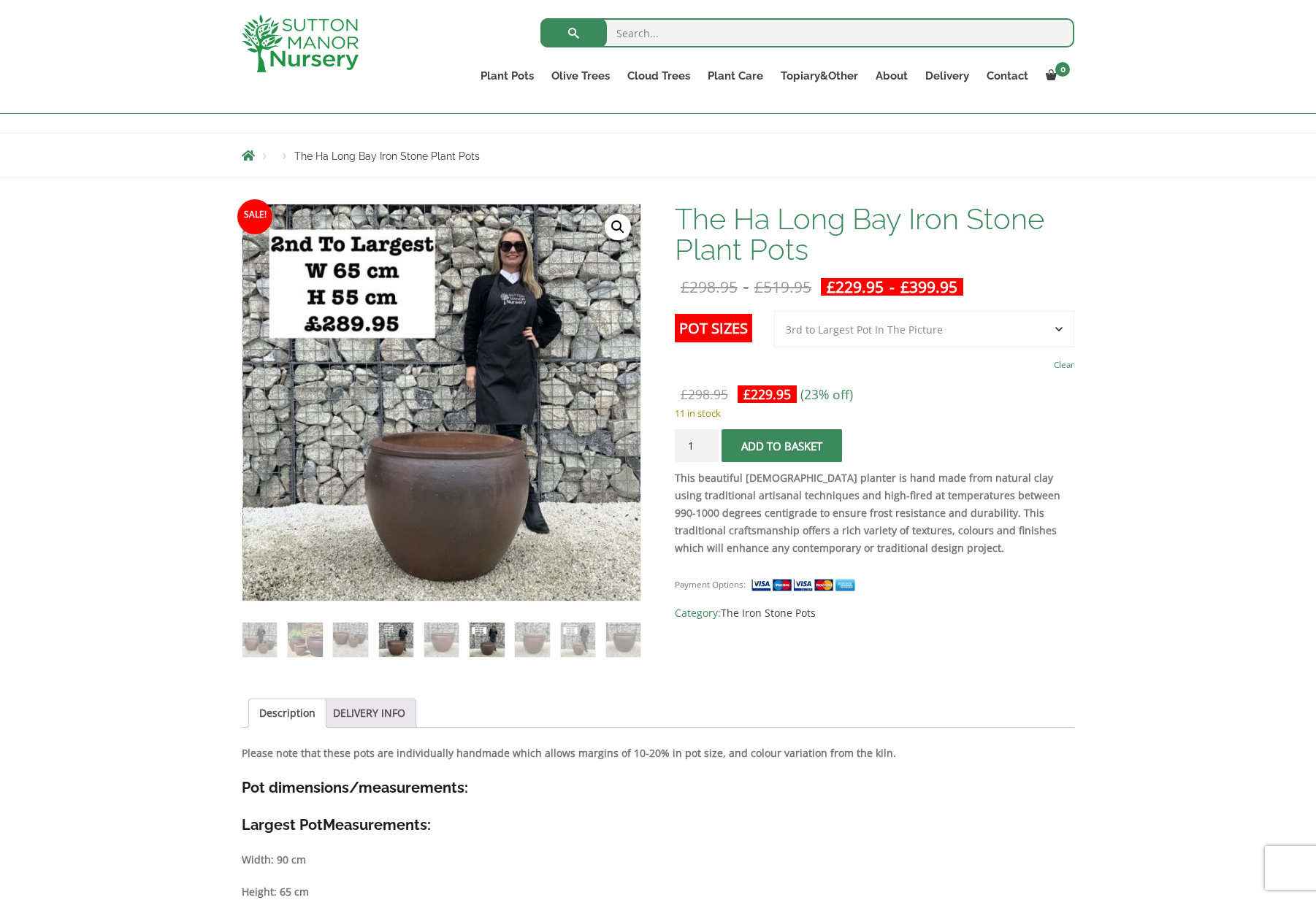
click at [406, 643] on img at bounding box center [396, 640] width 34 height 34
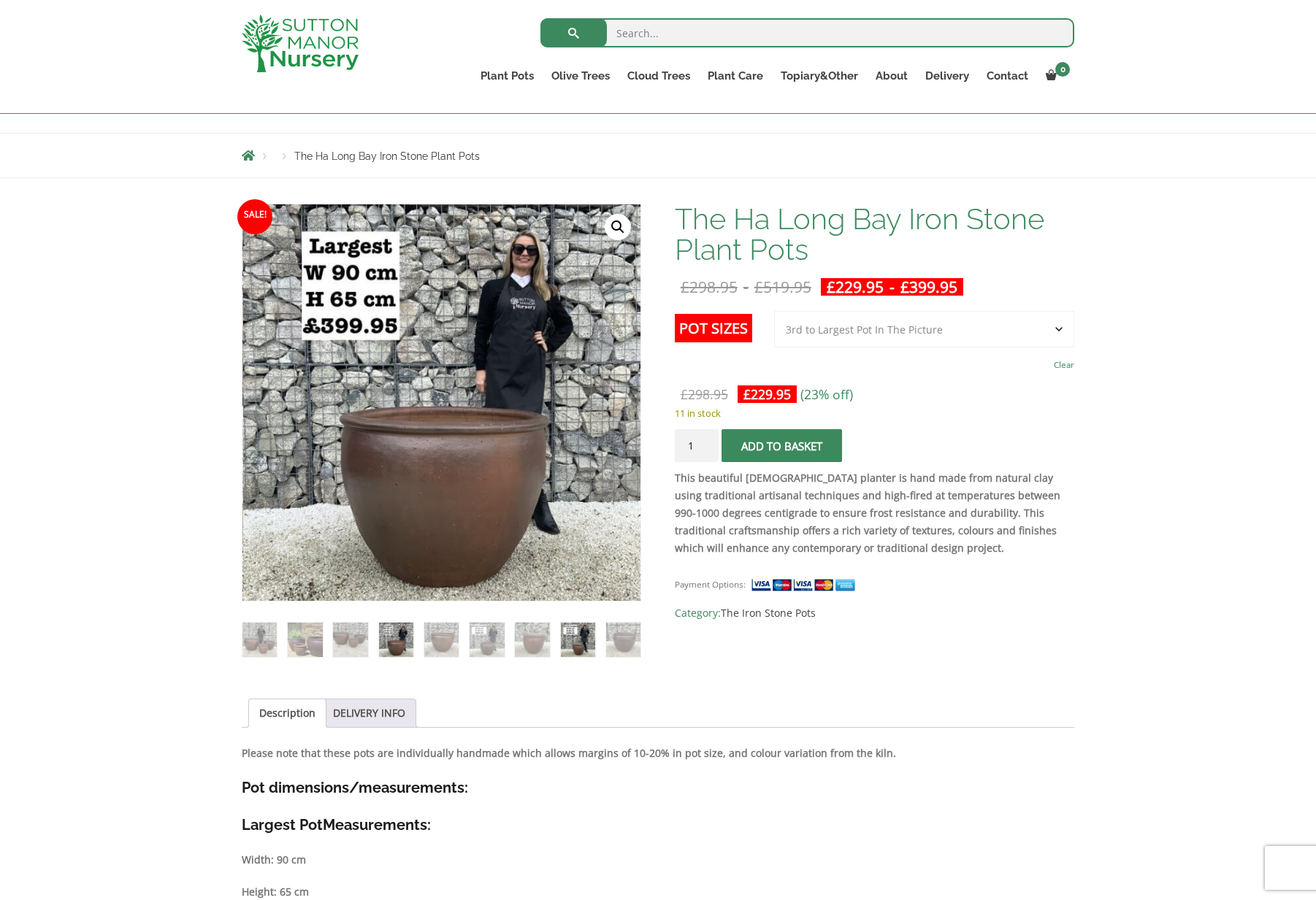
click at [564, 640] on img at bounding box center [578, 640] width 34 height 34
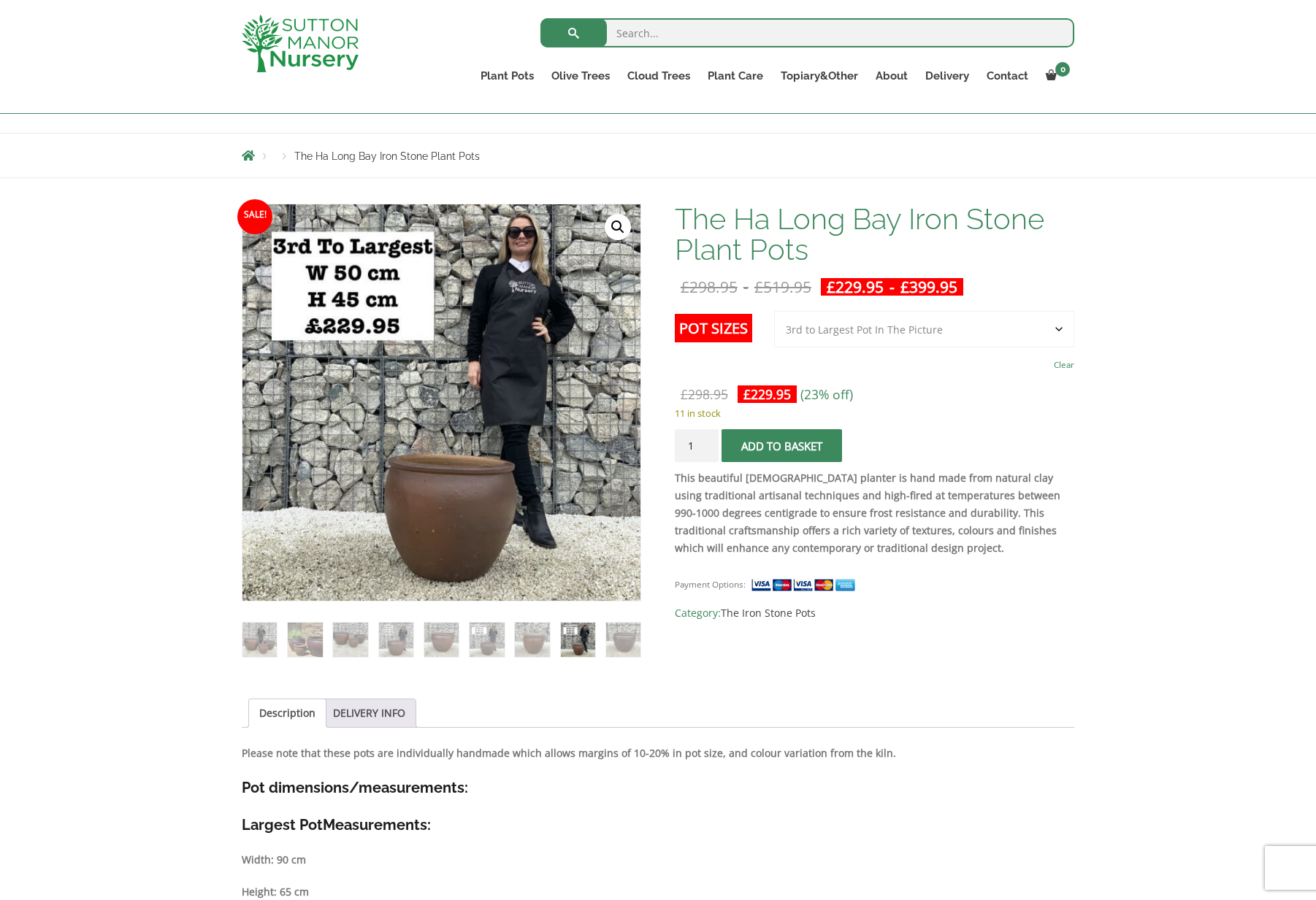
click at [605, 638] on ol at bounding box center [441, 629] width 399 height 56
click at [623, 641] on img at bounding box center [623, 640] width 34 height 34
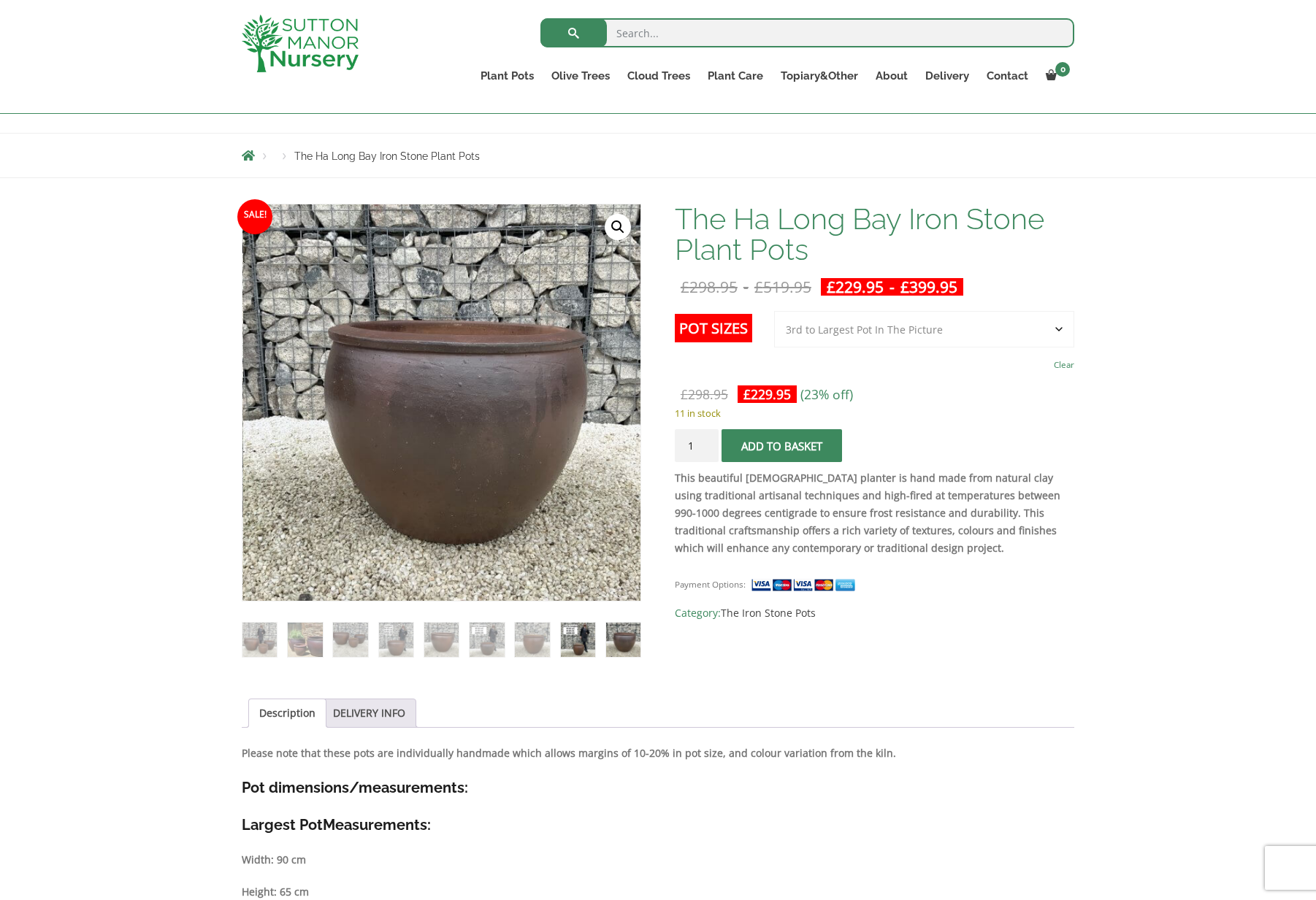
click at [582, 640] on img at bounding box center [578, 640] width 34 height 34
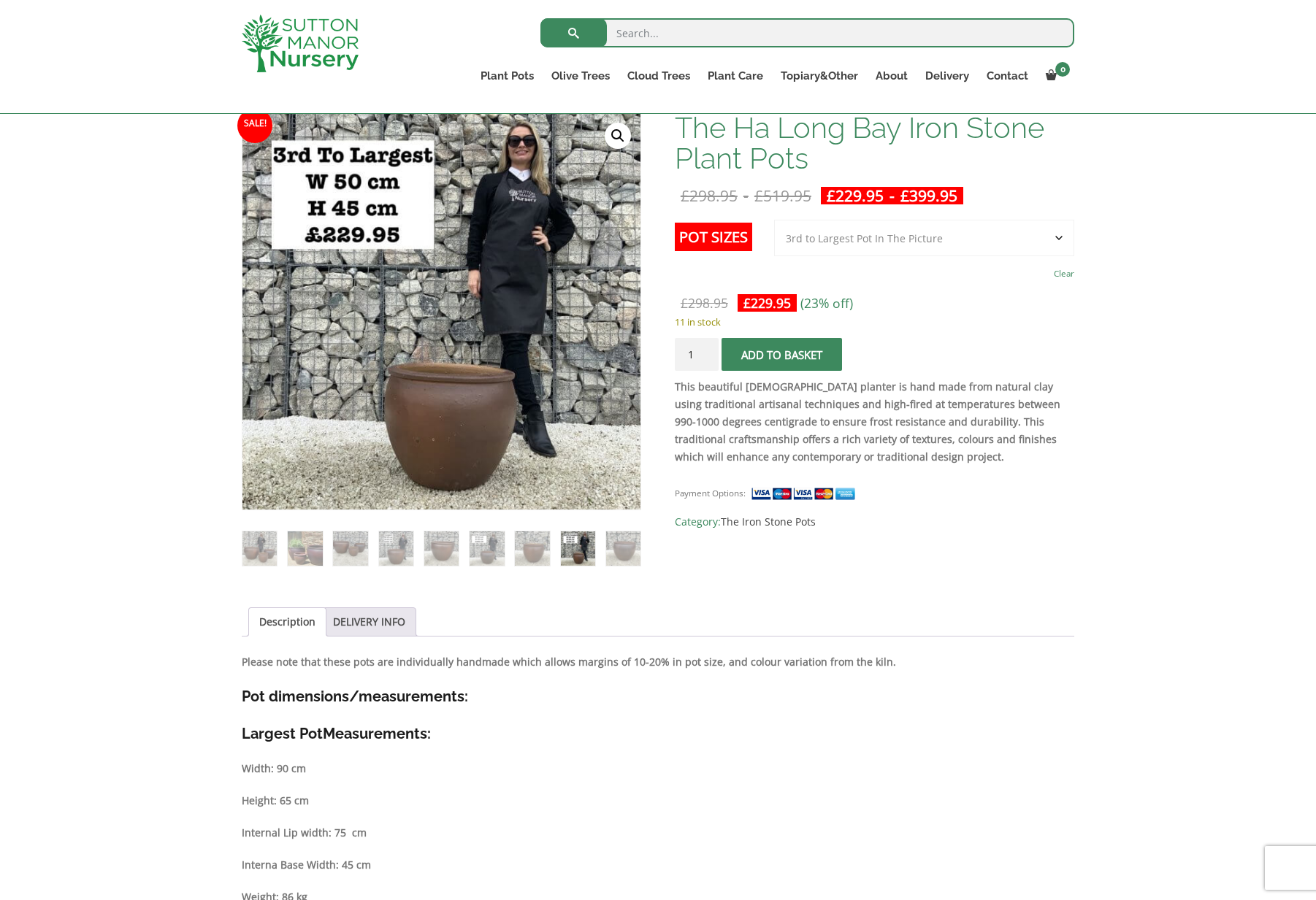
scroll to position [0, 0]
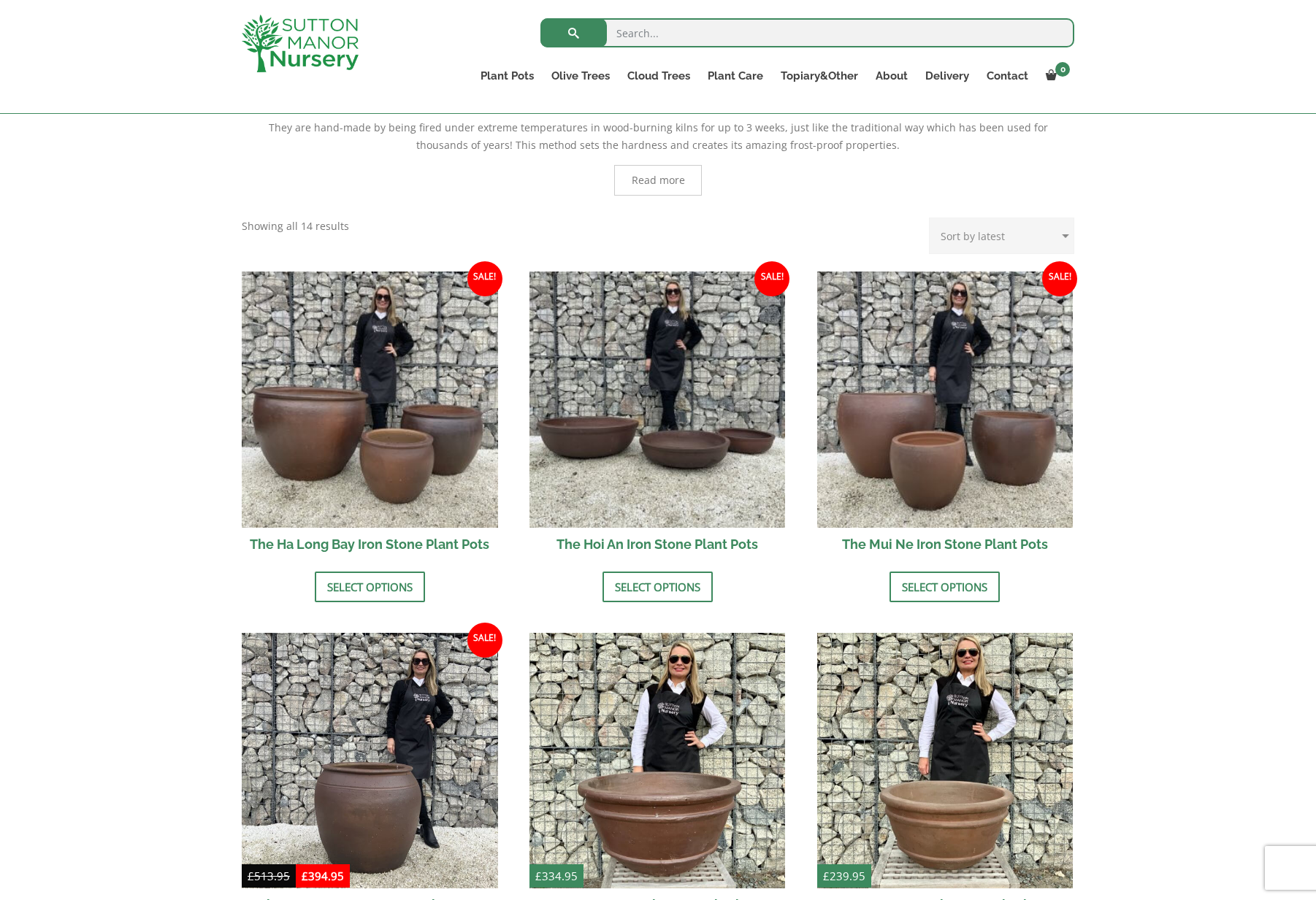
scroll to position [146, 0]
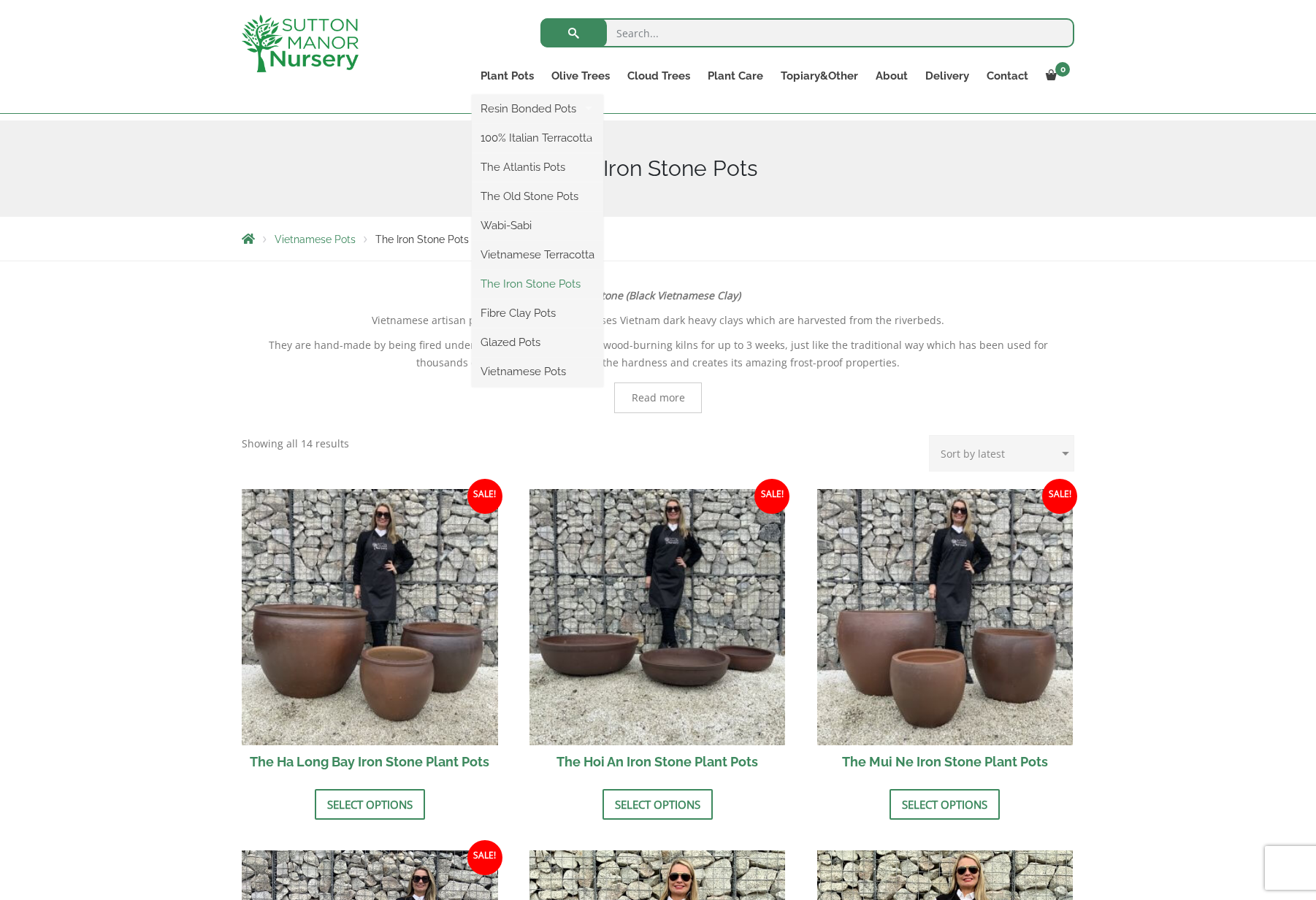
click at [522, 276] on link "The Iron Stone Pots" at bounding box center [538, 284] width 132 height 22
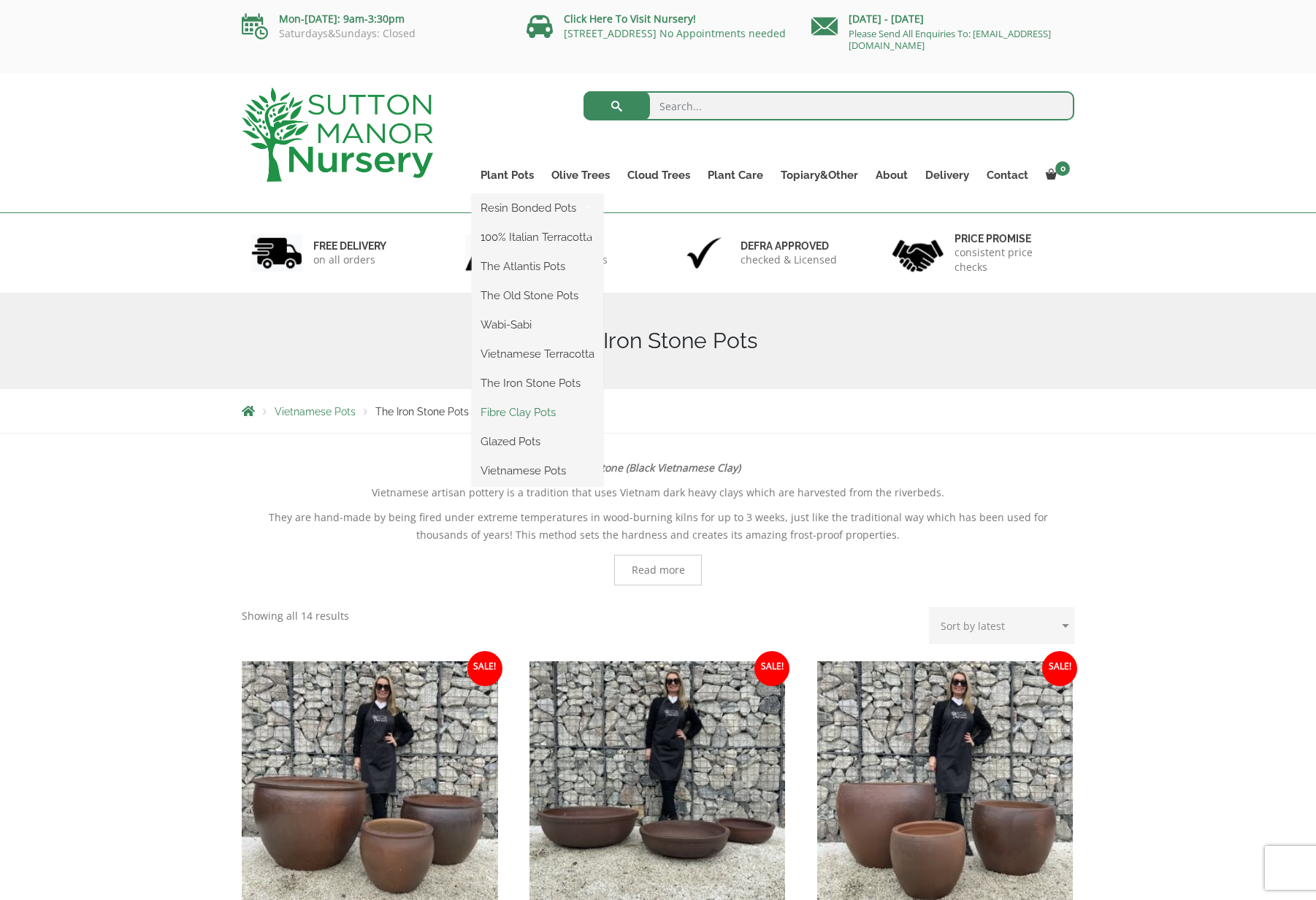
click at [509, 405] on link "Fibre Clay Pots" at bounding box center [538, 412] width 132 height 22
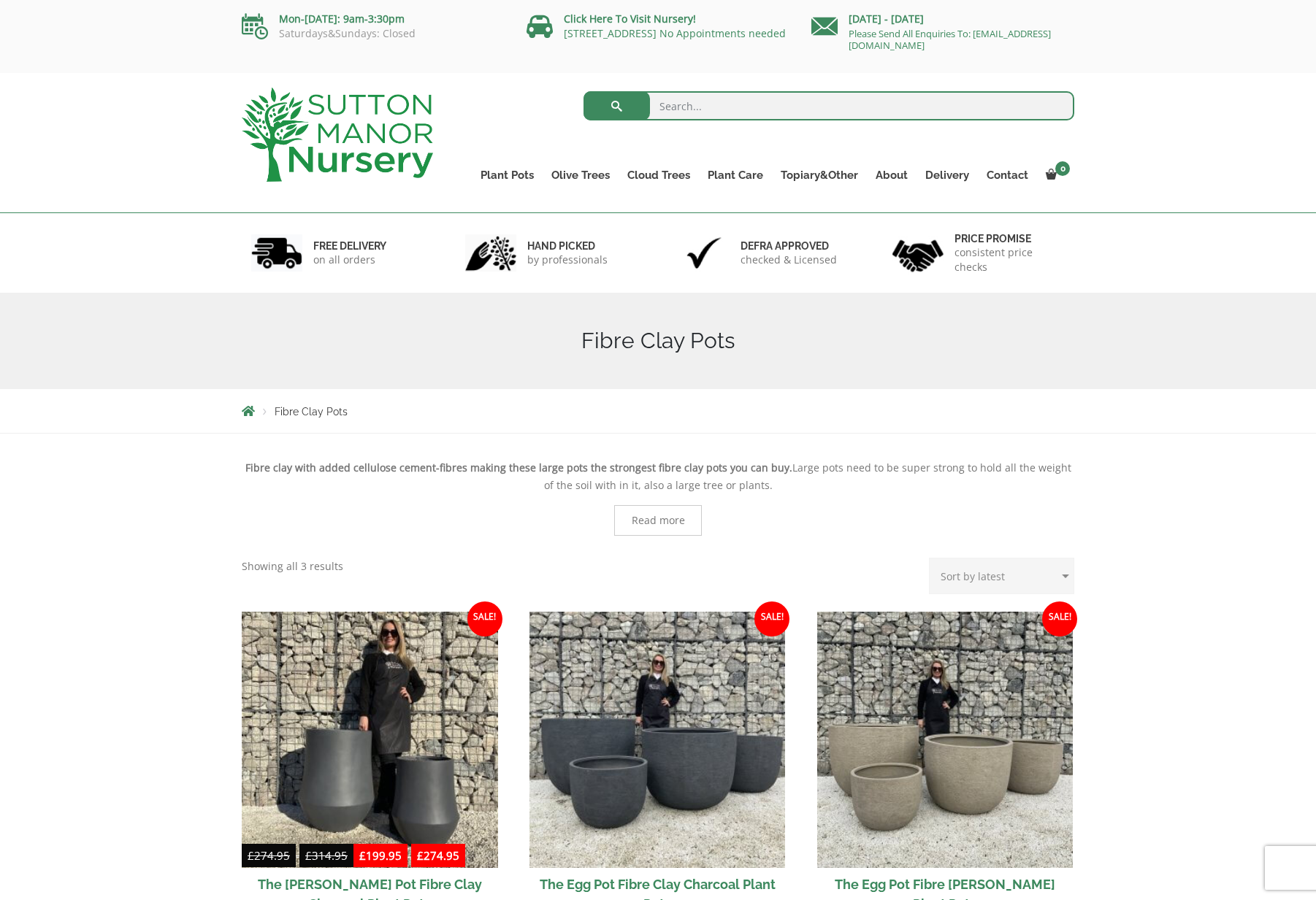
scroll to position [22, 0]
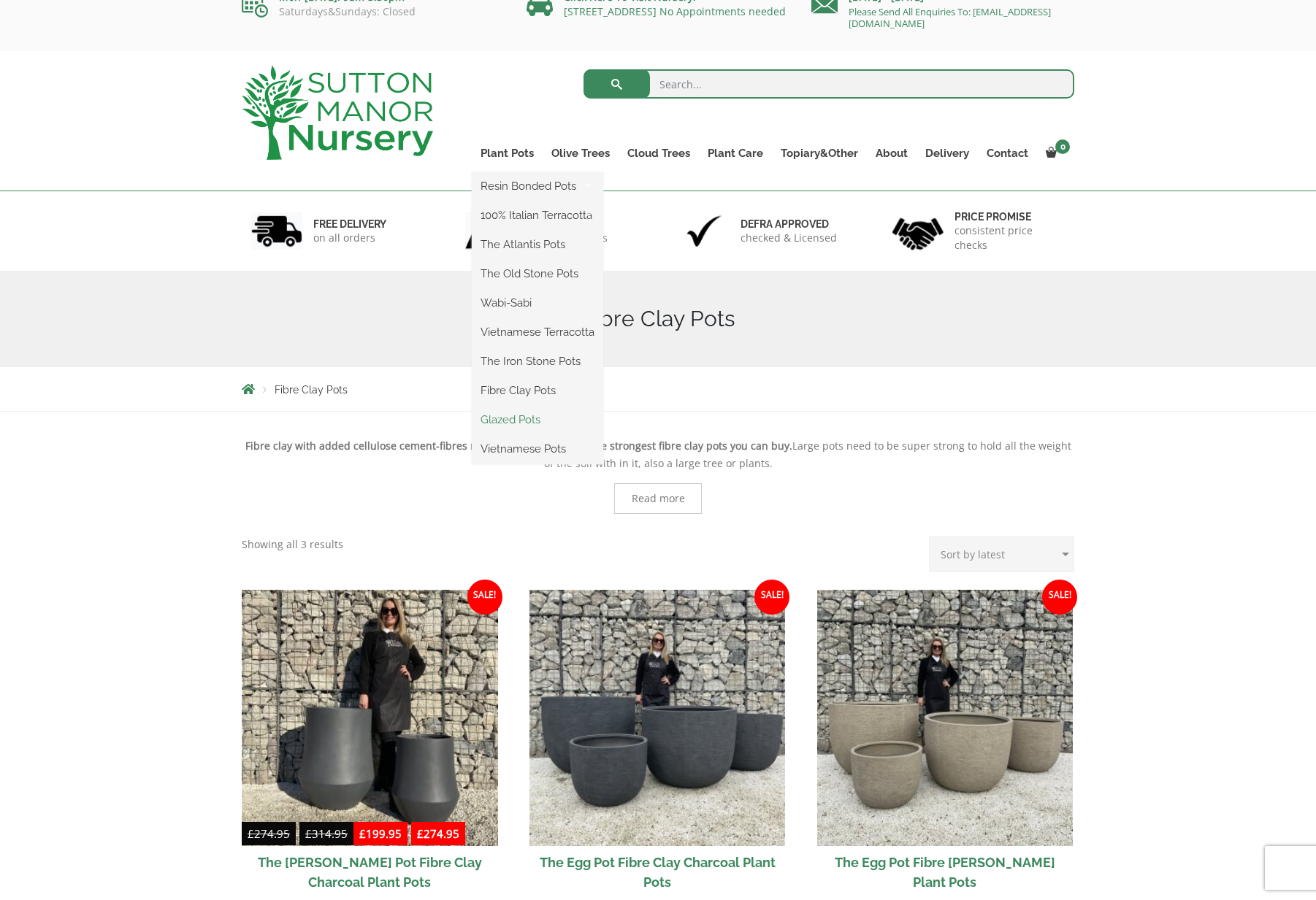
click at [522, 412] on link "Glazed Pots" at bounding box center [538, 420] width 132 height 22
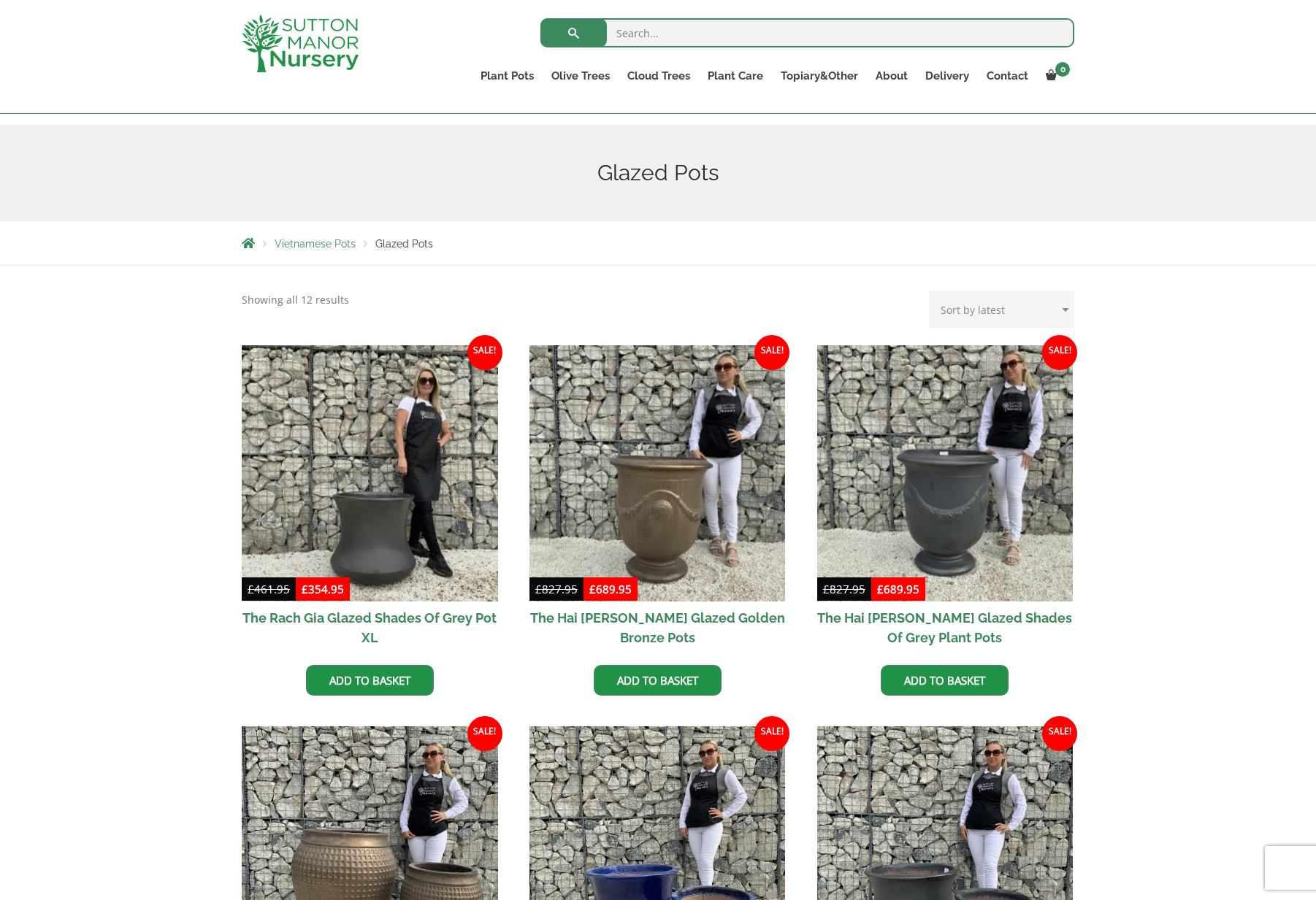
scroll to position [104, 0]
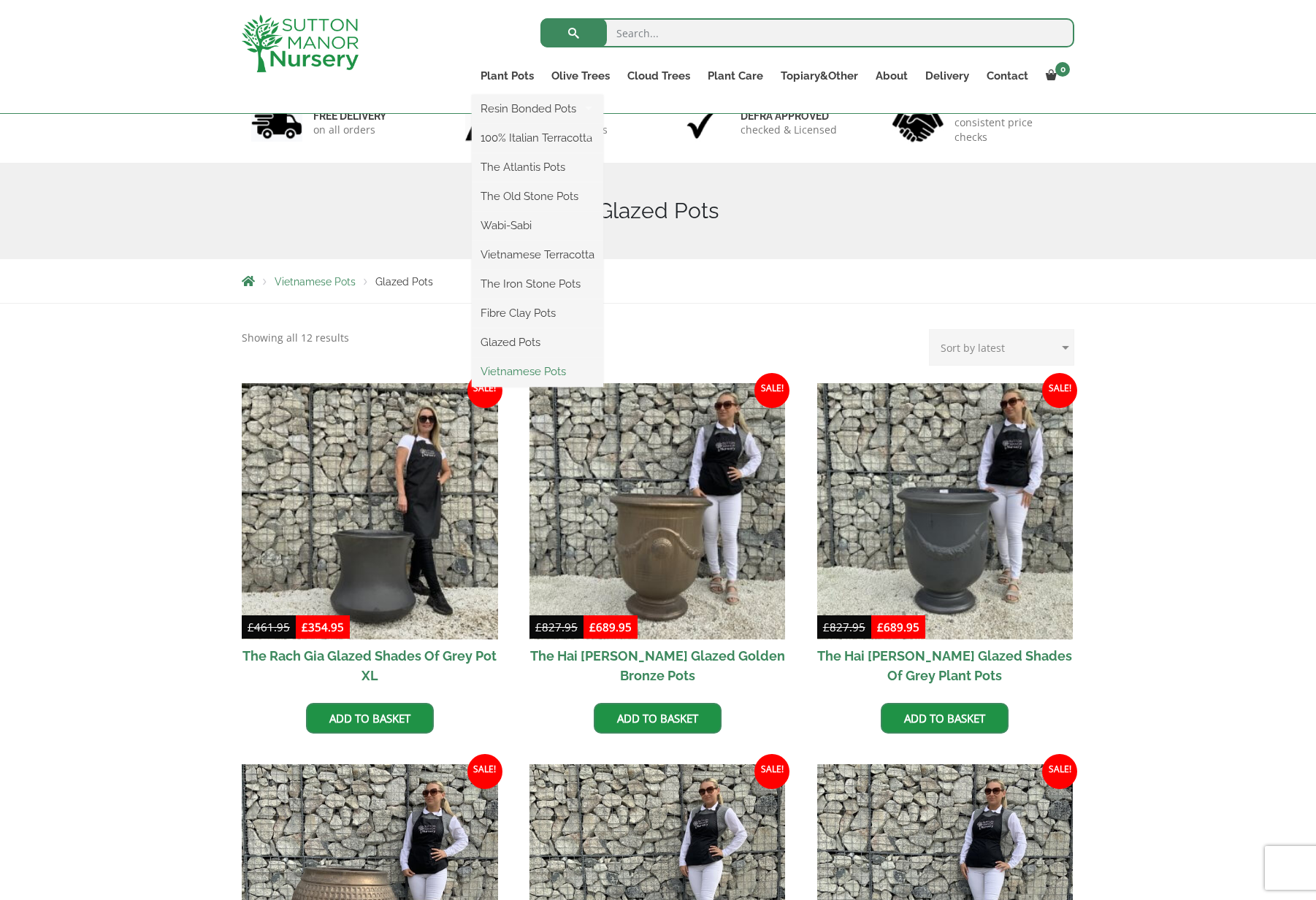
click at [518, 369] on link "Vietnamese Pots" at bounding box center [538, 371] width 132 height 22
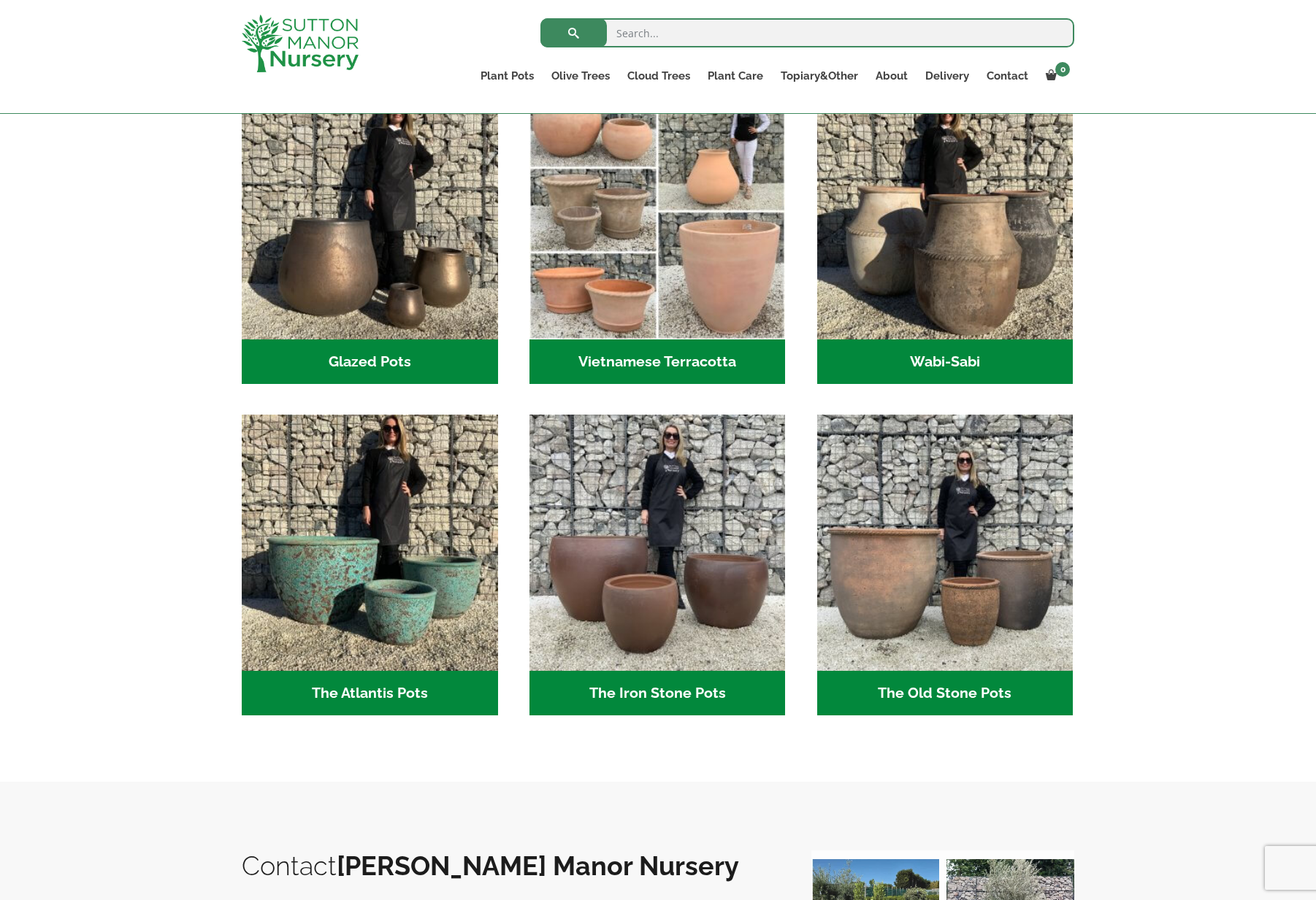
scroll to position [608, 0]
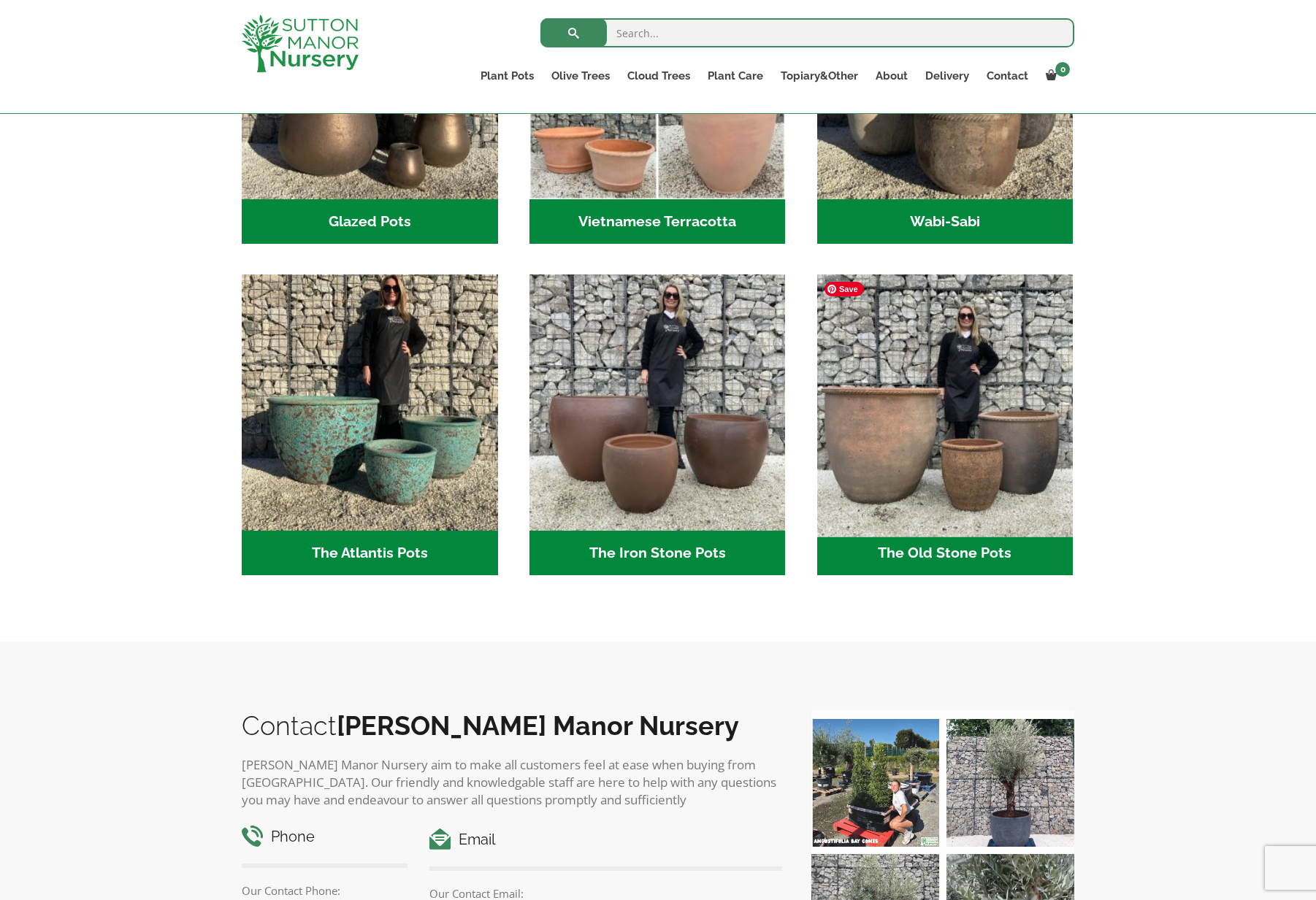
click at [835, 453] on img "Visit product category The Old Stone Pots" at bounding box center [944, 402] width 268 height 268
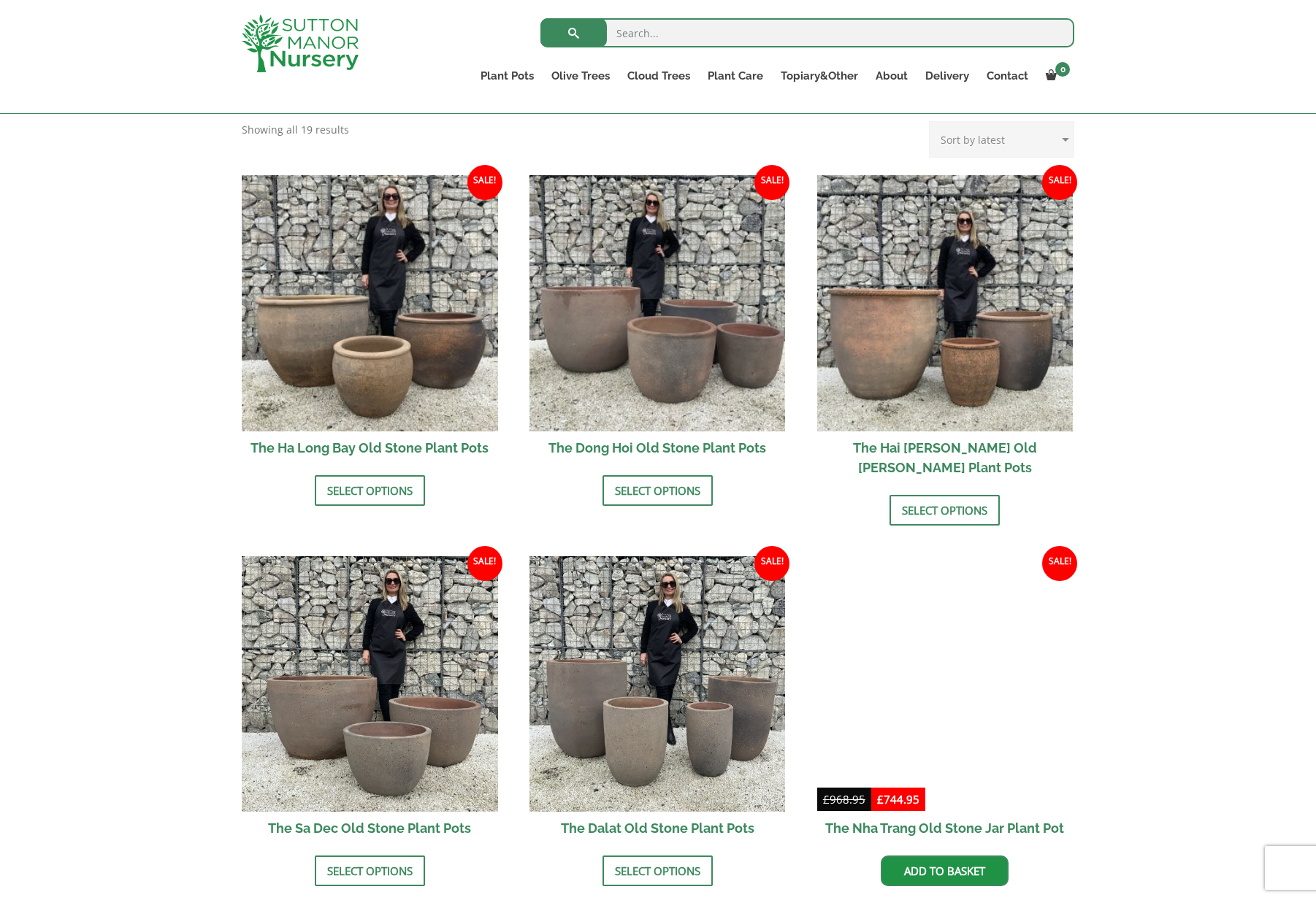
scroll to position [374, 0]
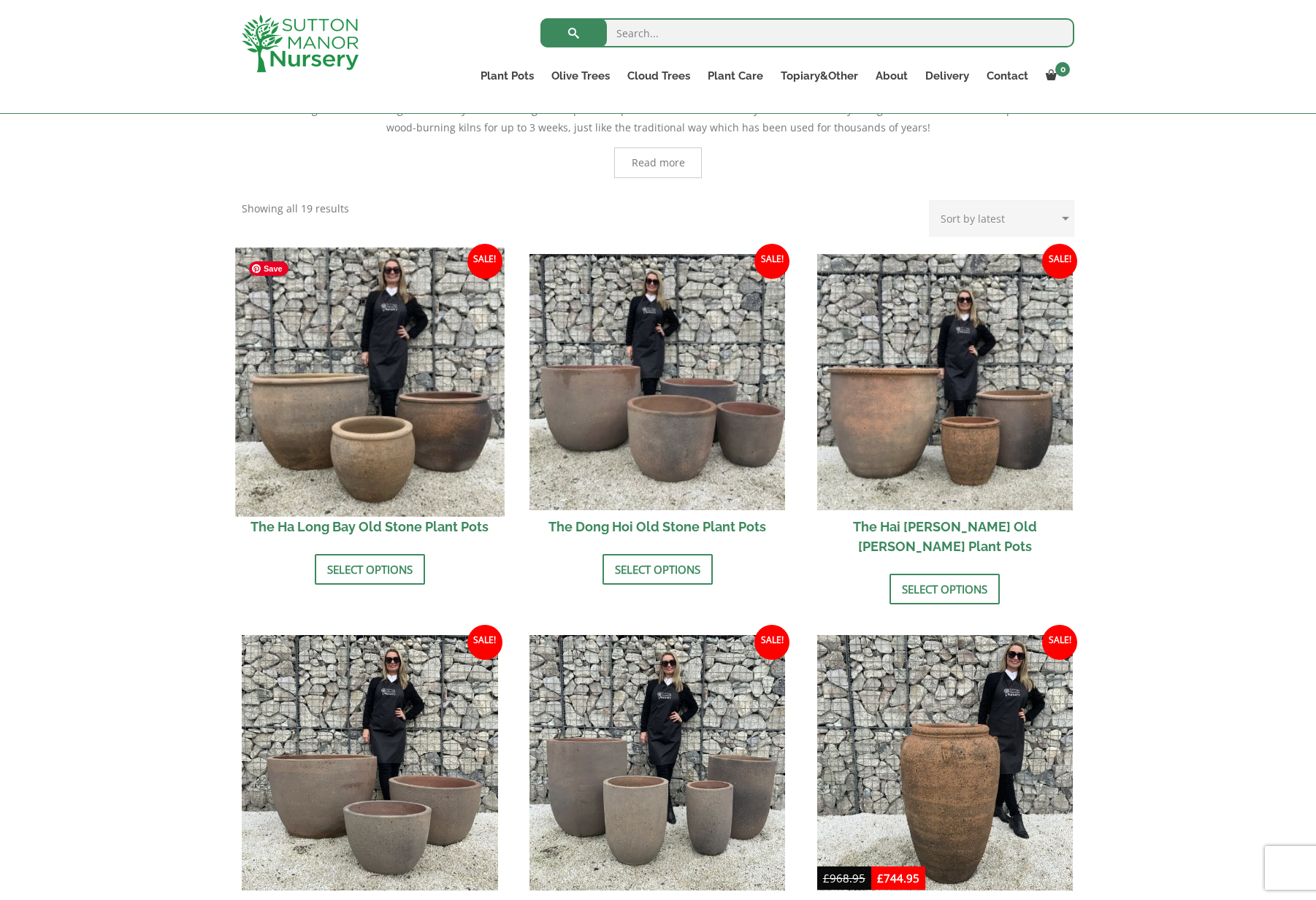
click at [336, 364] on img at bounding box center [369, 381] width 268 height 268
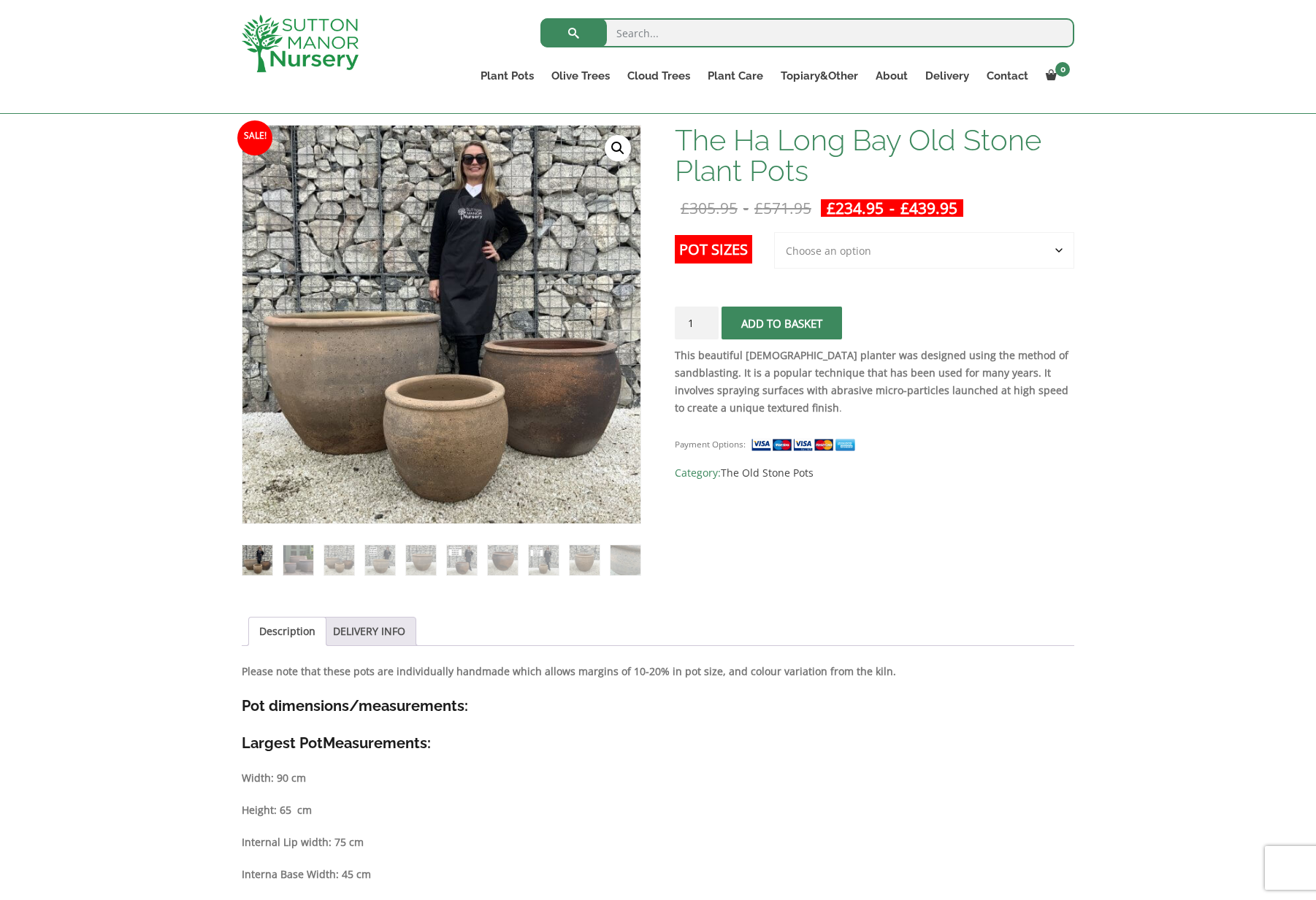
scroll to position [243, 0]
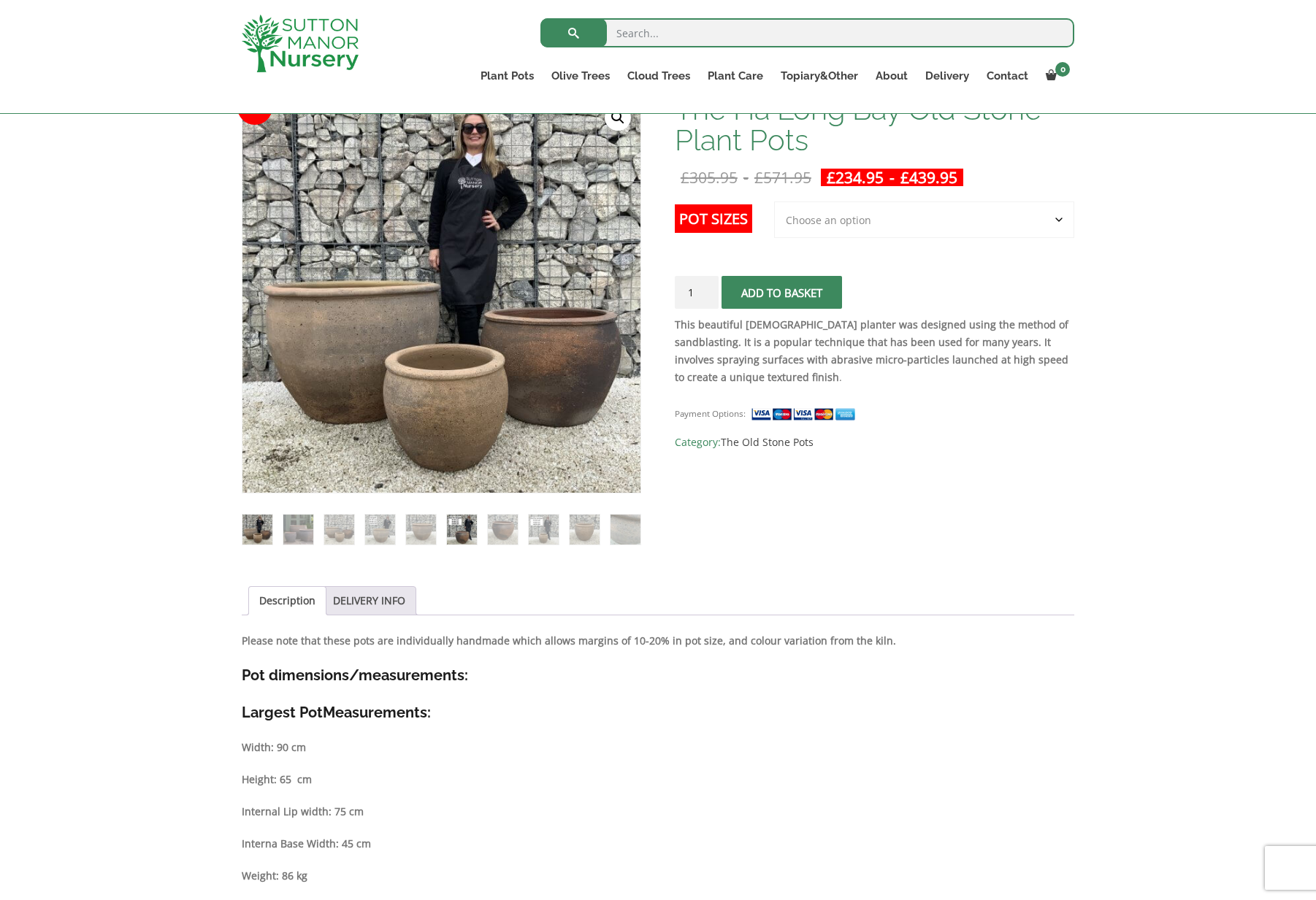
drag, startPoint x: 475, startPoint y: 521, endPoint x: 484, endPoint y: 528, distance: 11.4
click at [475, 521] on img at bounding box center [462, 529] width 30 height 30
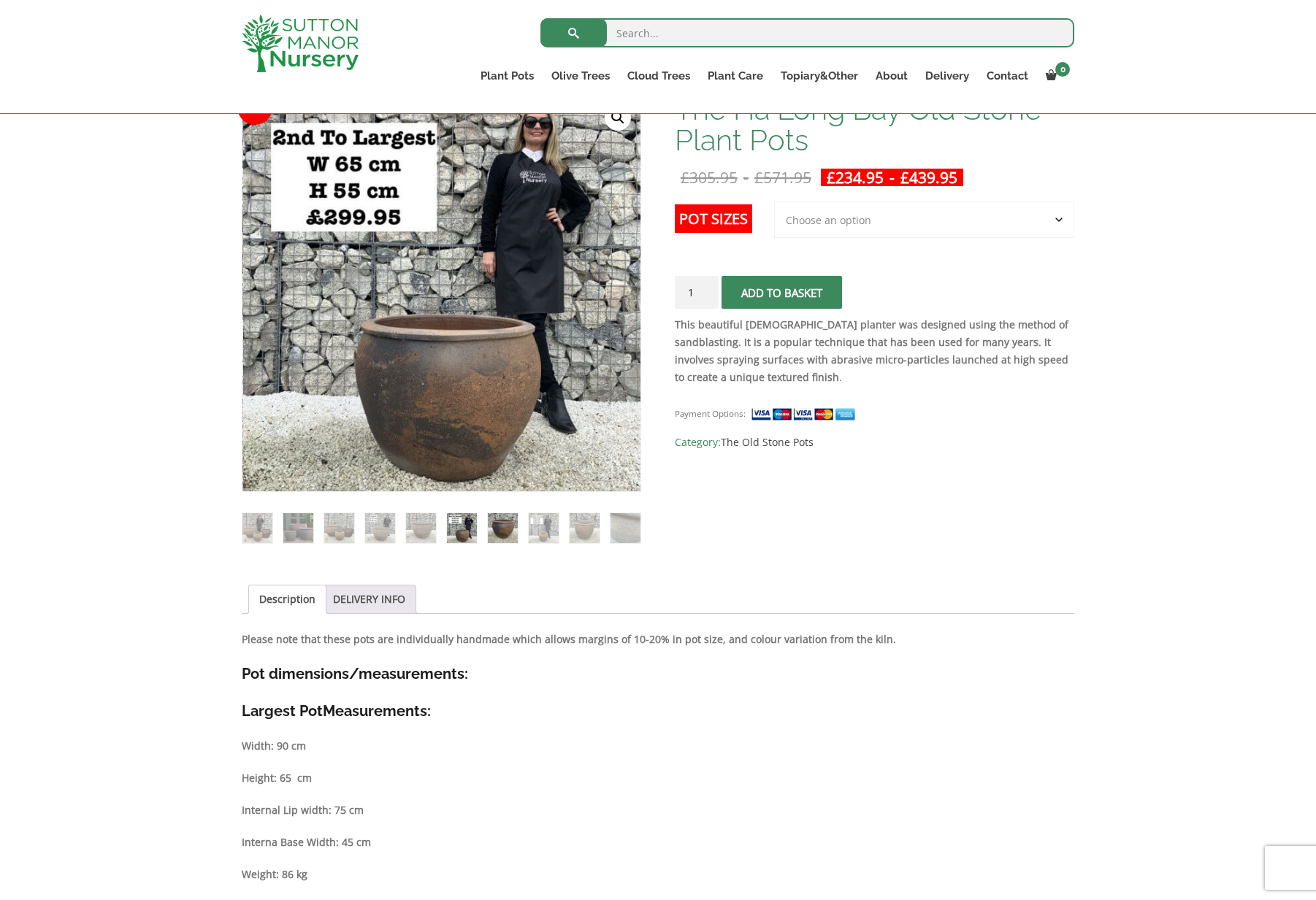
click at [495, 530] on img at bounding box center [503, 528] width 30 height 30
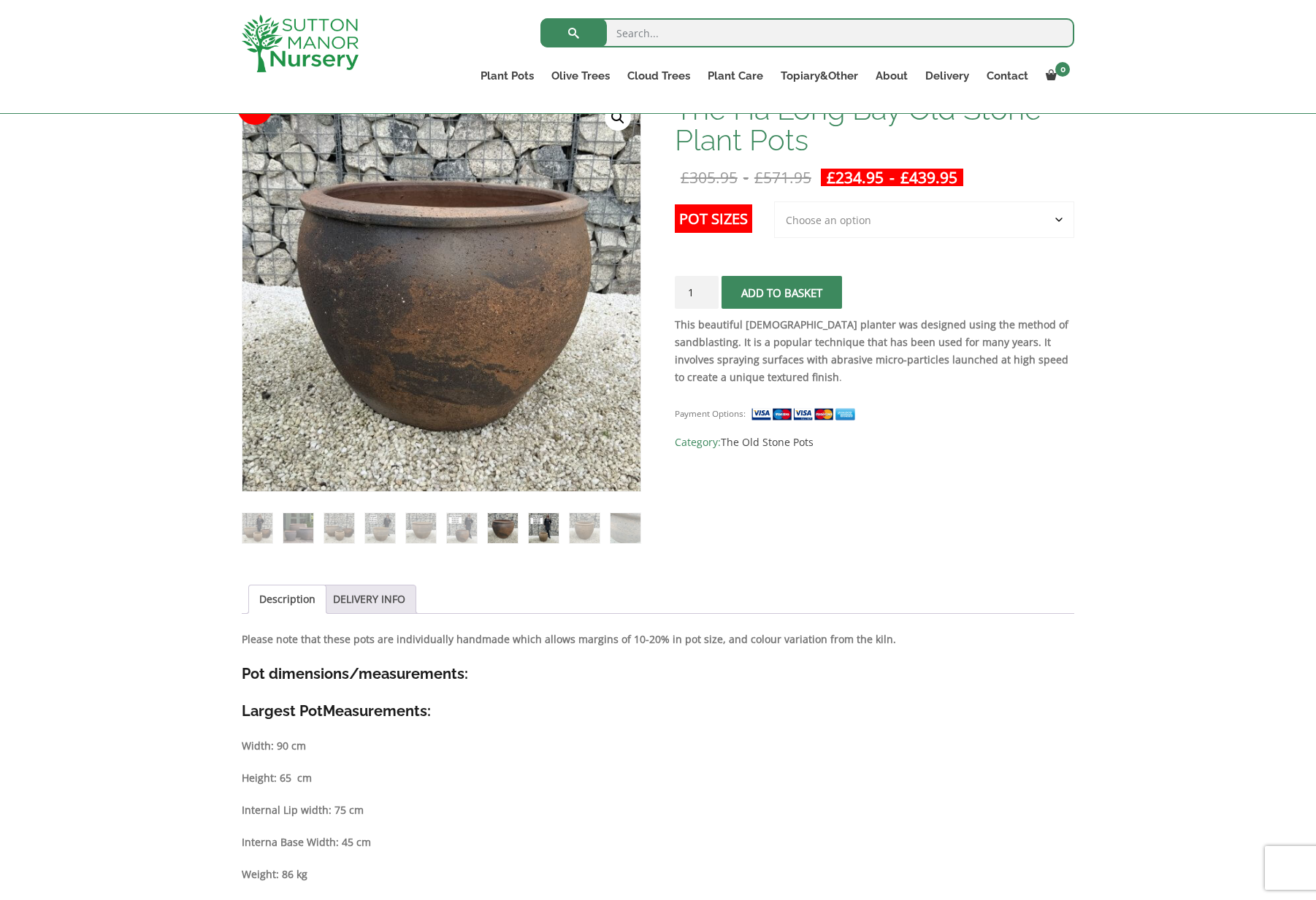
click at [530, 532] on img at bounding box center [544, 528] width 30 height 30
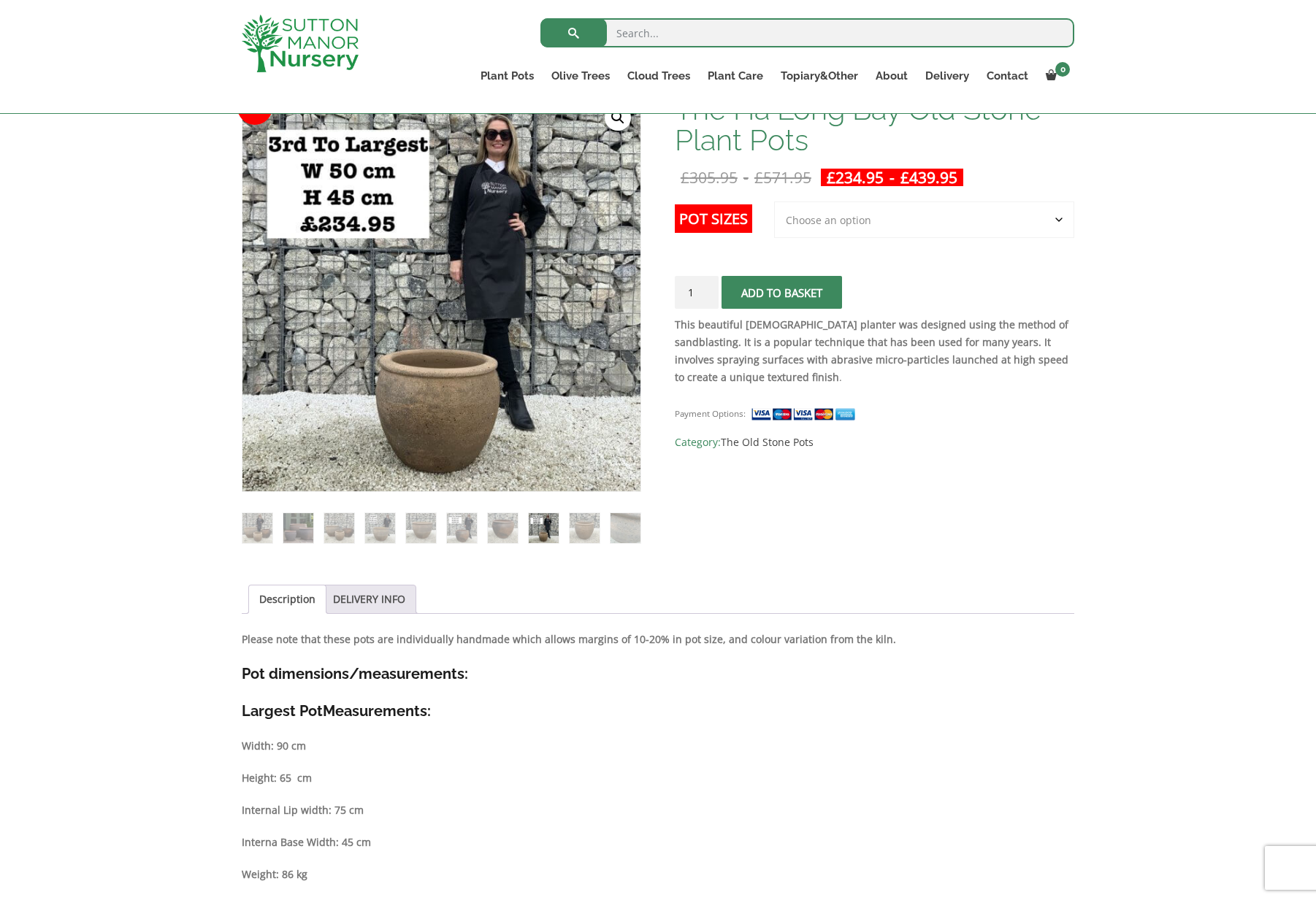
scroll to position [132, 0]
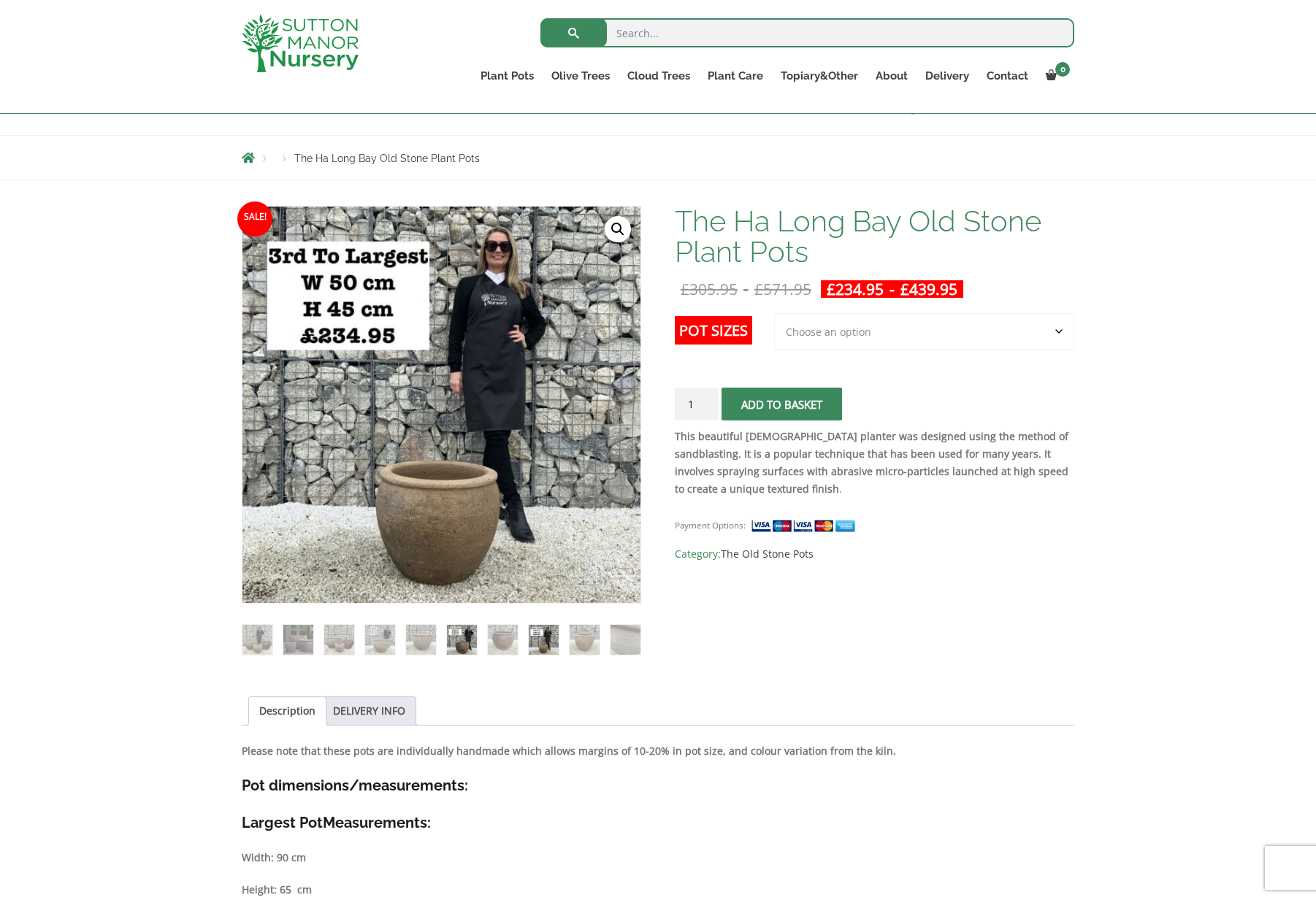
click at [473, 643] on img at bounding box center [462, 640] width 30 height 30
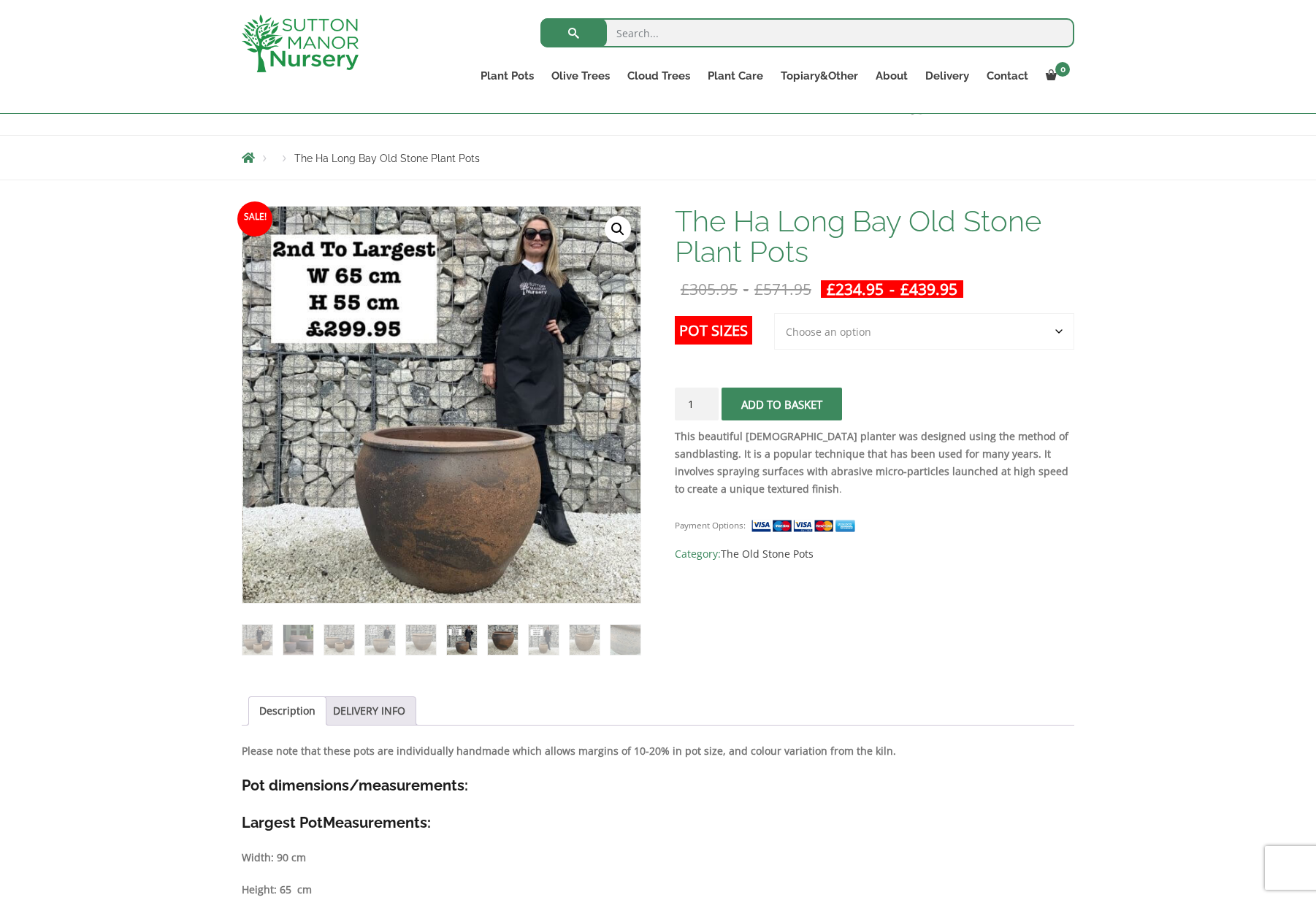
click at [505, 643] on img at bounding box center [503, 640] width 30 height 30
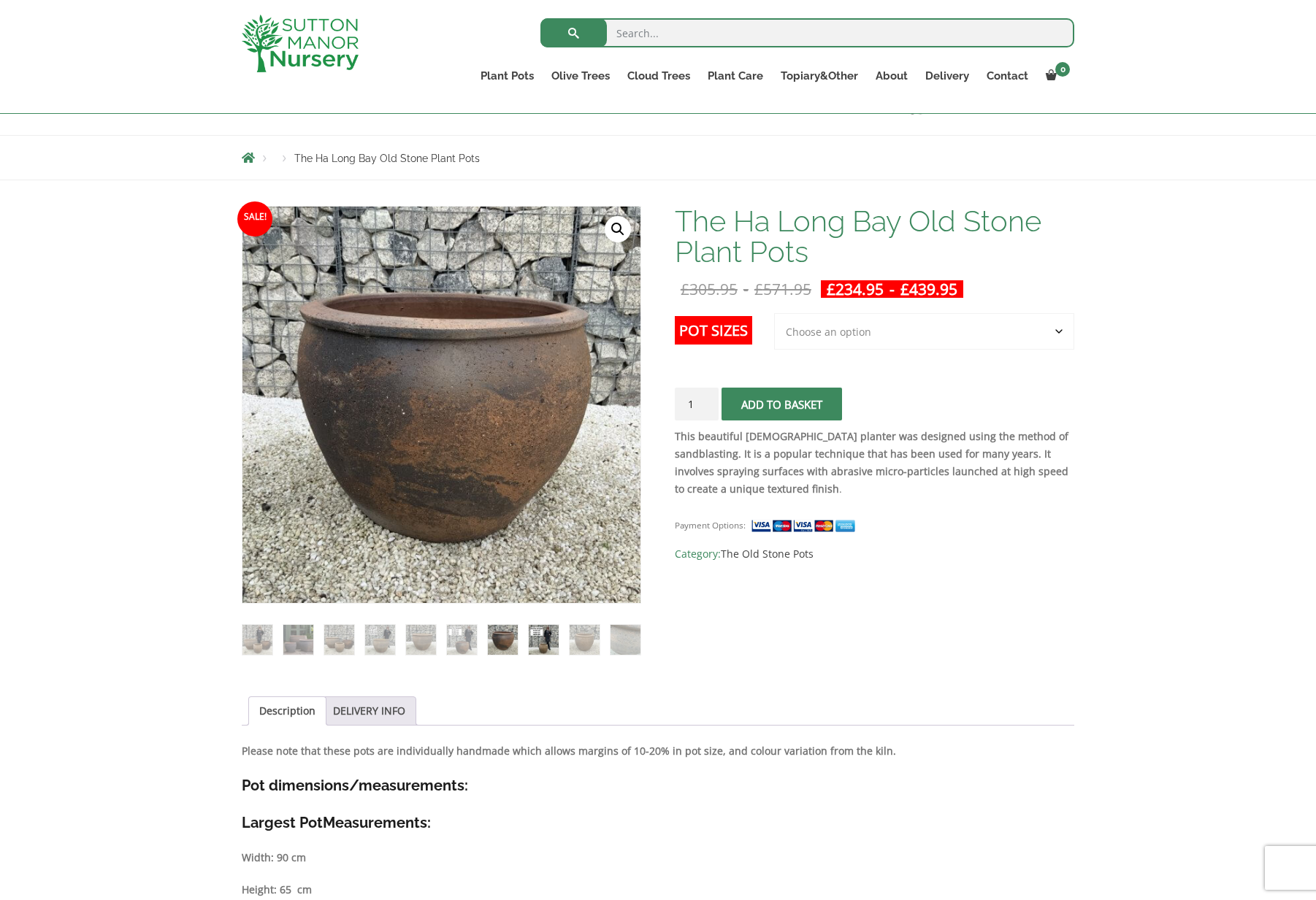
click at [535, 642] on img at bounding box center [544, 640] width 30 height 30
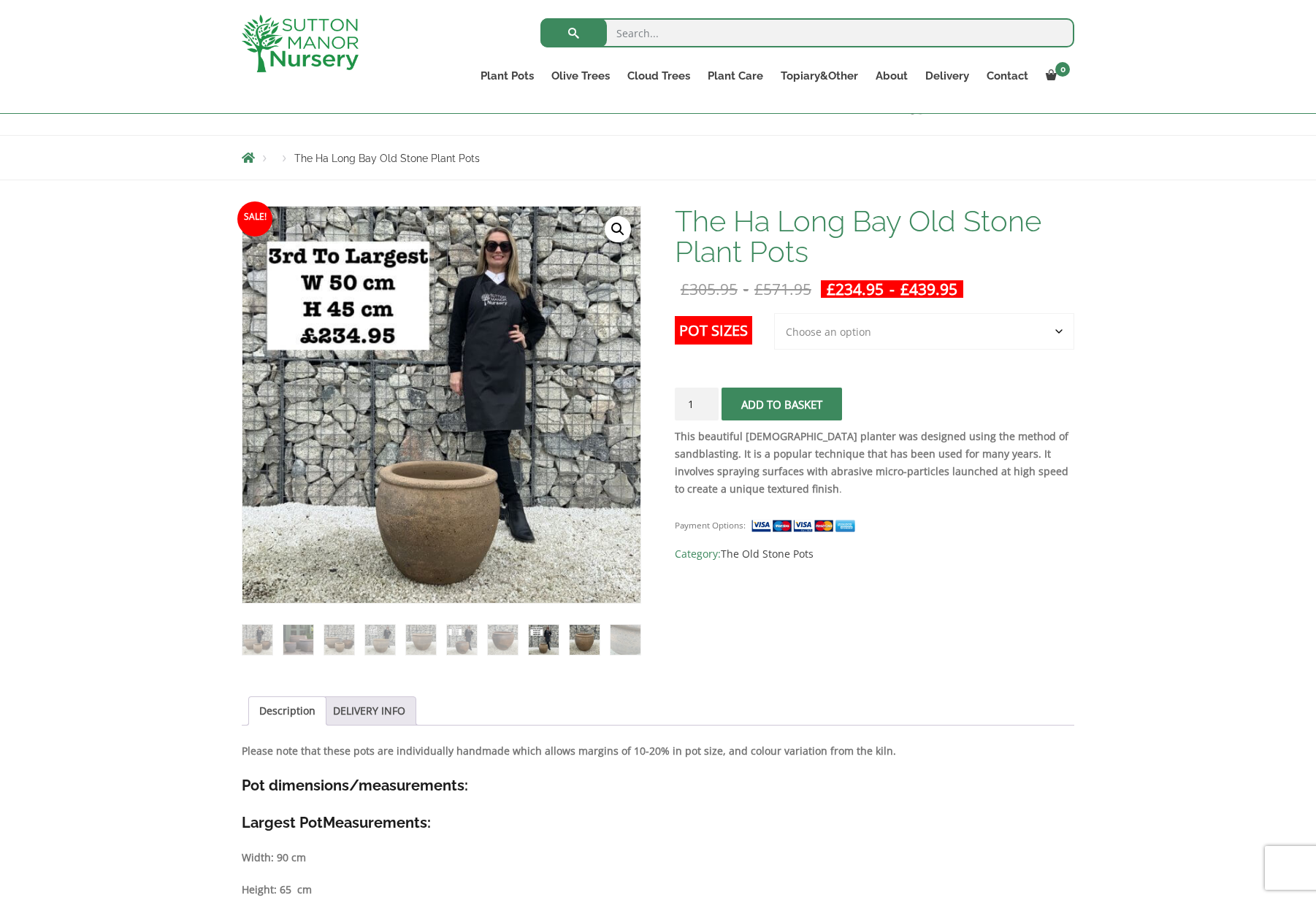
click at [574, 640] on img at bounding box center [584, 640] width 30 height 30
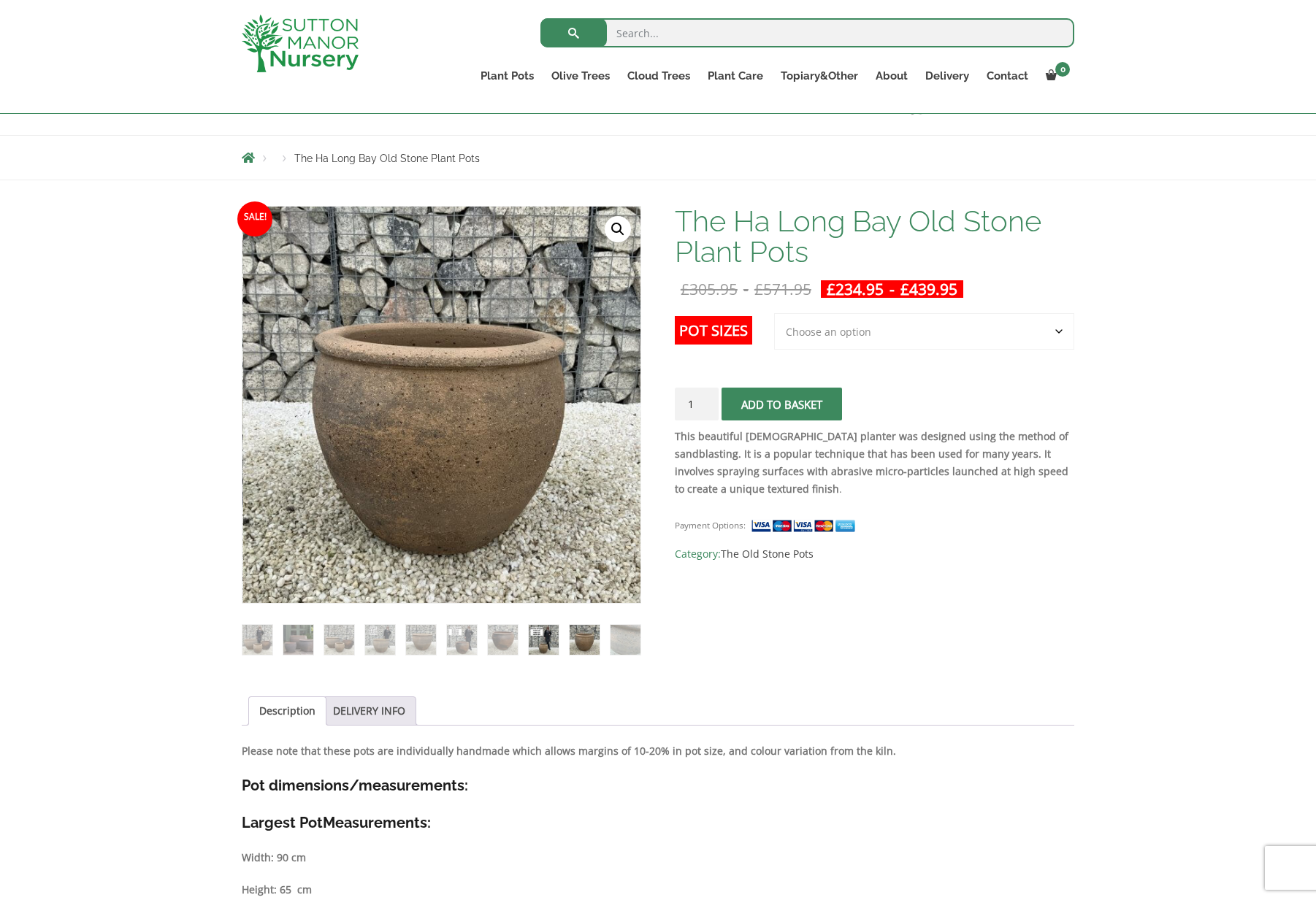
click at [533, 639] on img at bounding box center [544, 640] width 30 height 30
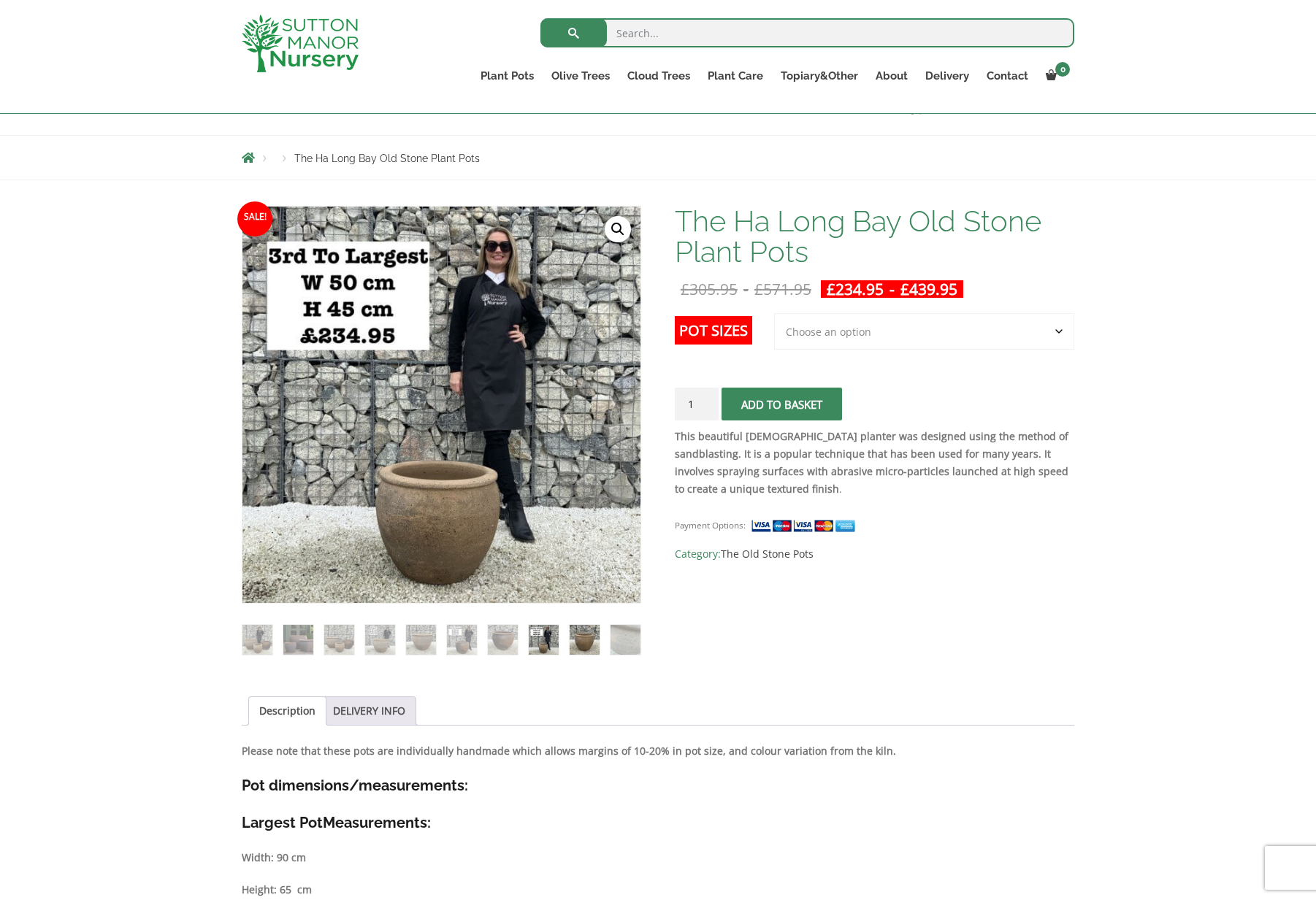
click at [587, 639] on img at bounding box center [584, 640] width 30 height 30
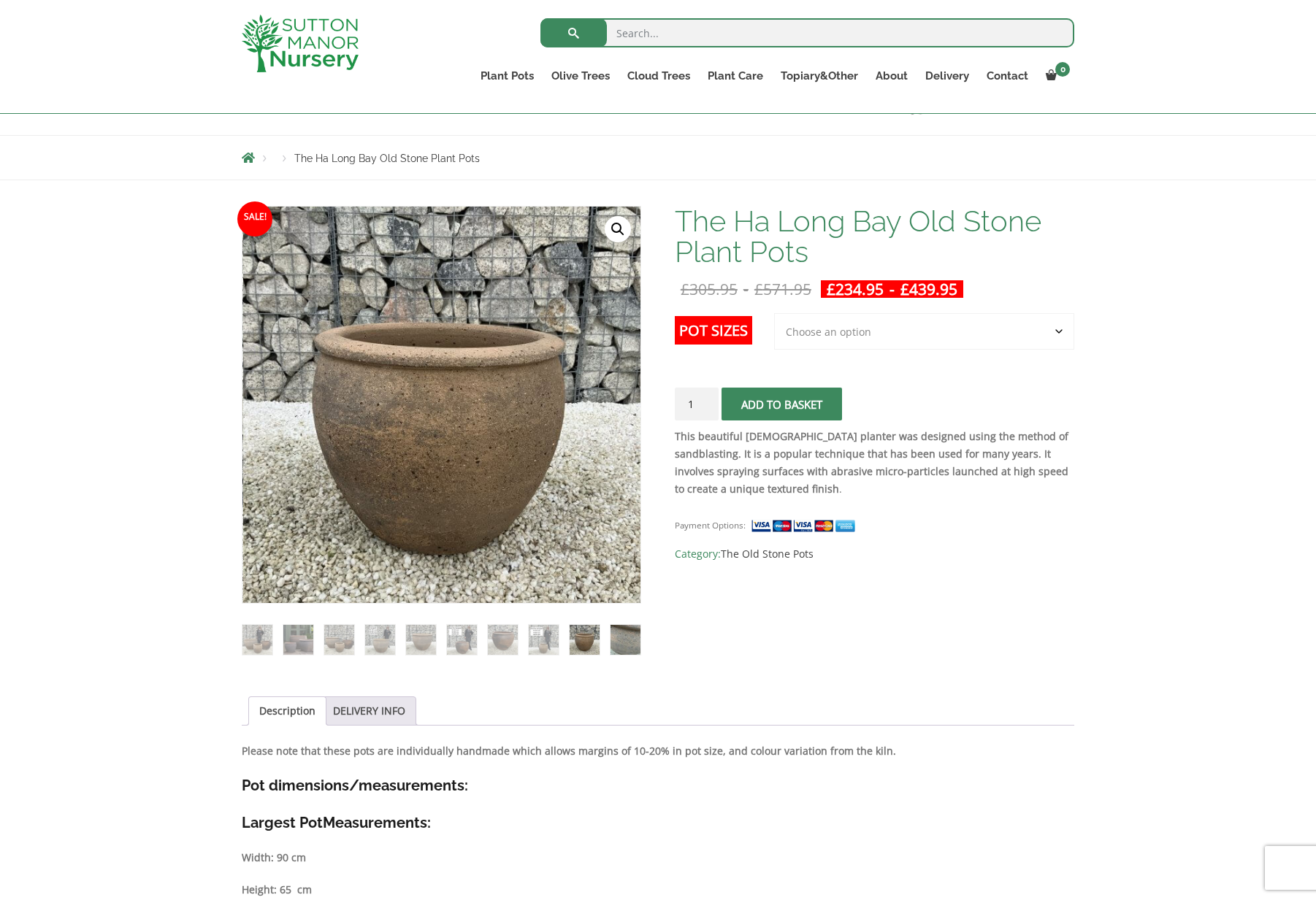
click at [625, 638] on img at bounding box center [625, 640] width 30 height 30
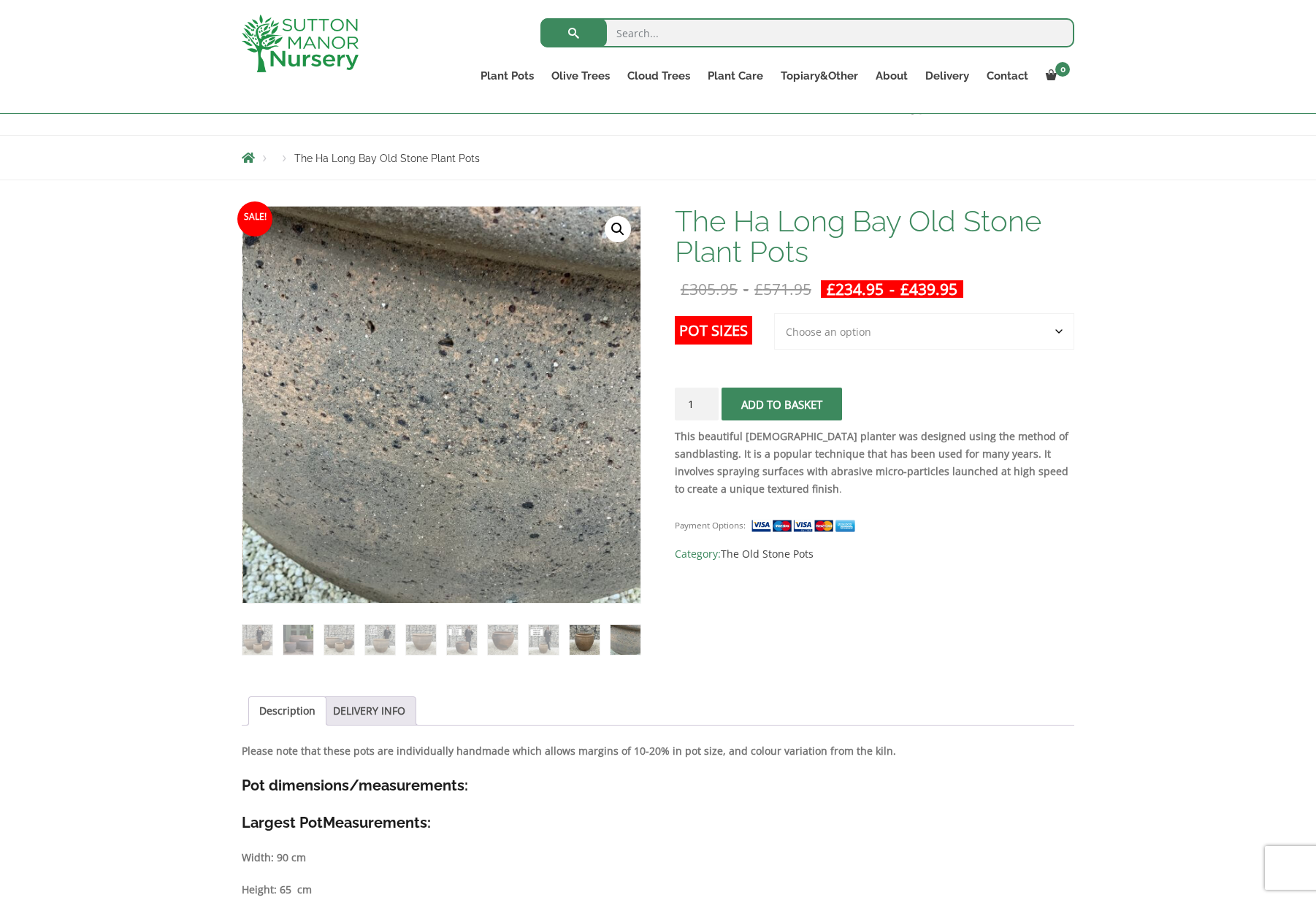
click at [585, 638] on img at bounding box center [584, 640] width 30 height 30
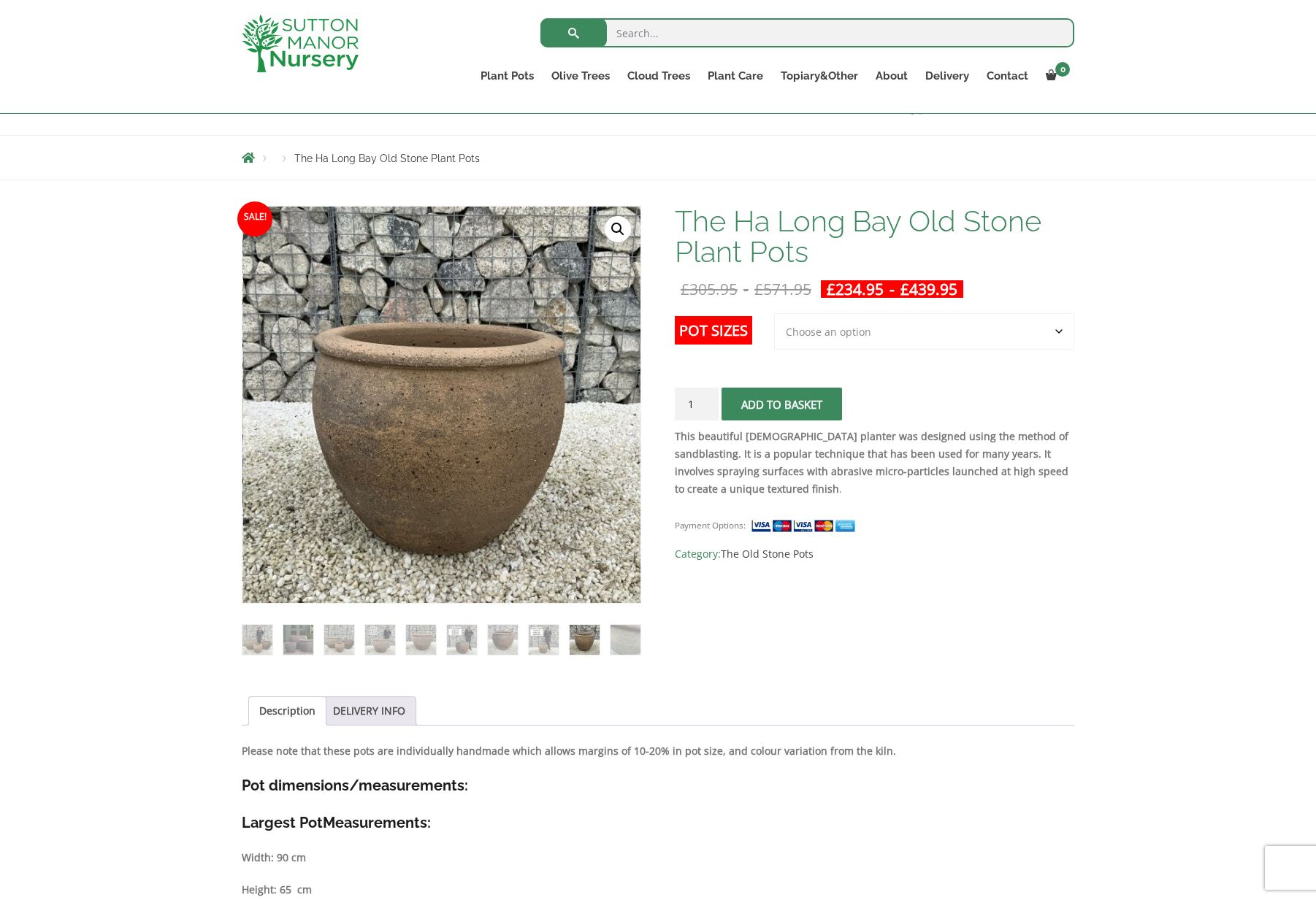
click at [829, 332] on select "Choose an option 3rd to Largest Pot In The Picture 2nd to Largest Pot In The Pi…" at bounding box center [924, 331] width 300 height 37
click at [775, 313] on select "Choose an option 3rd to Largest Pot In The Picture 2nd to Largest Pot In The Pi…" at bounding box center [924, 331] width 300 height 37
select select "3rd to Largest Pot In The Picture"
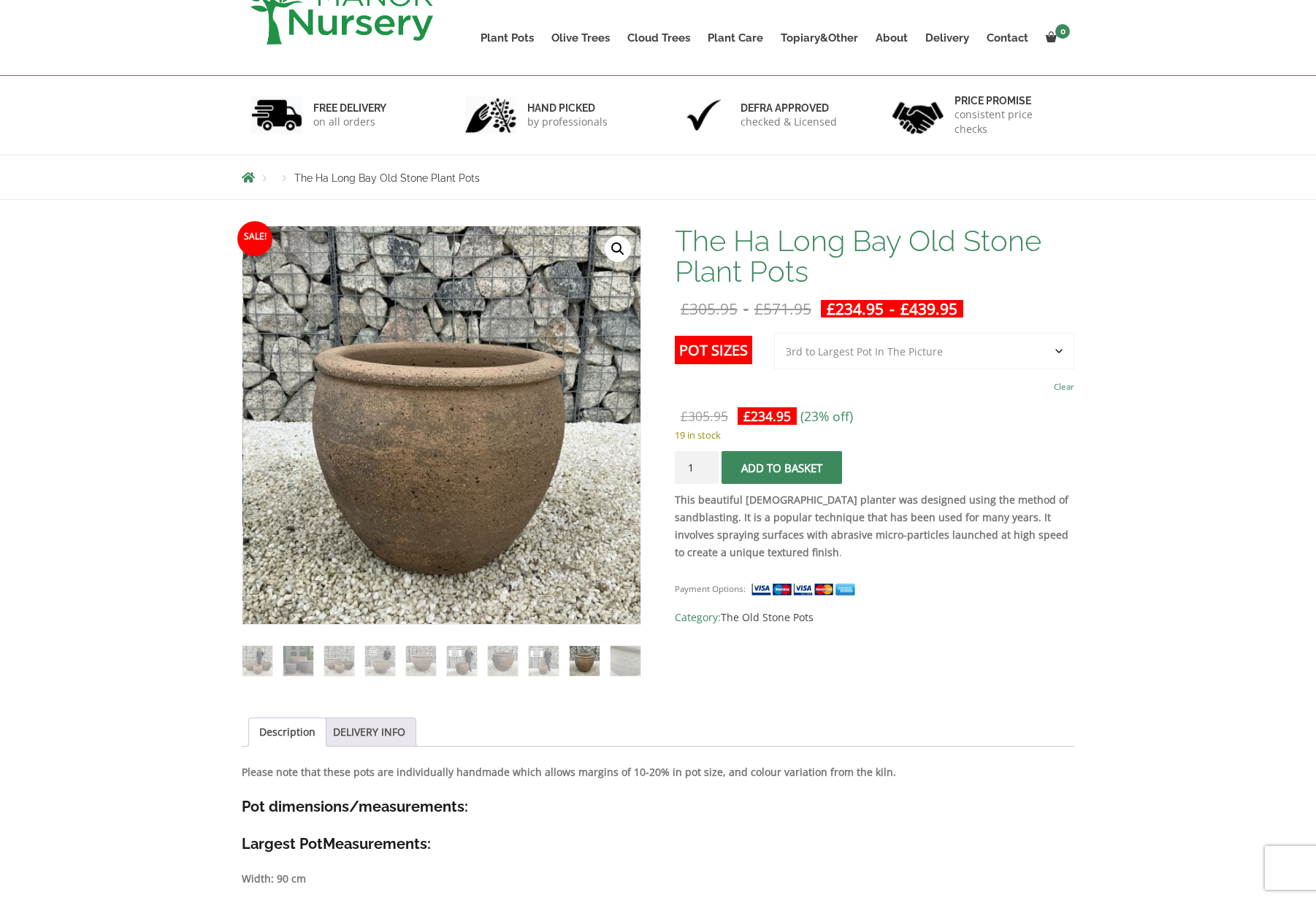
scroll to position [72, 0]
